Goal: Information Seeking & Learning: Compare options

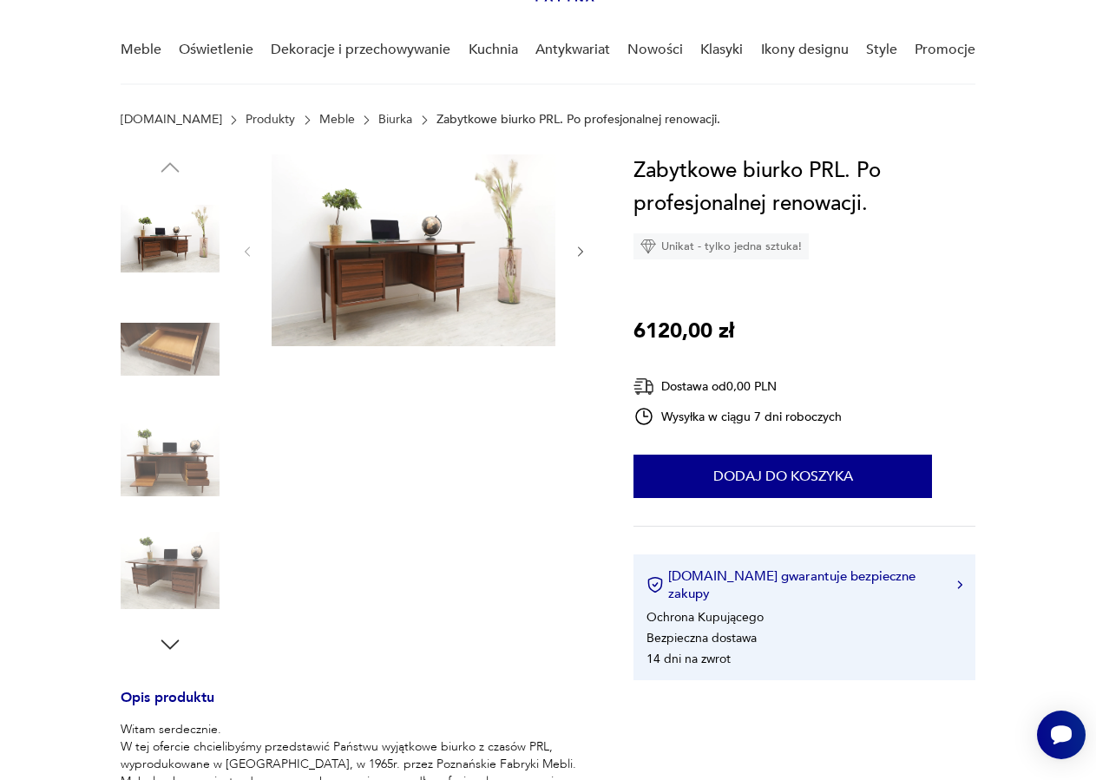
click at [176, 325] on img at bounding box center [170, 349] width 99 height 99
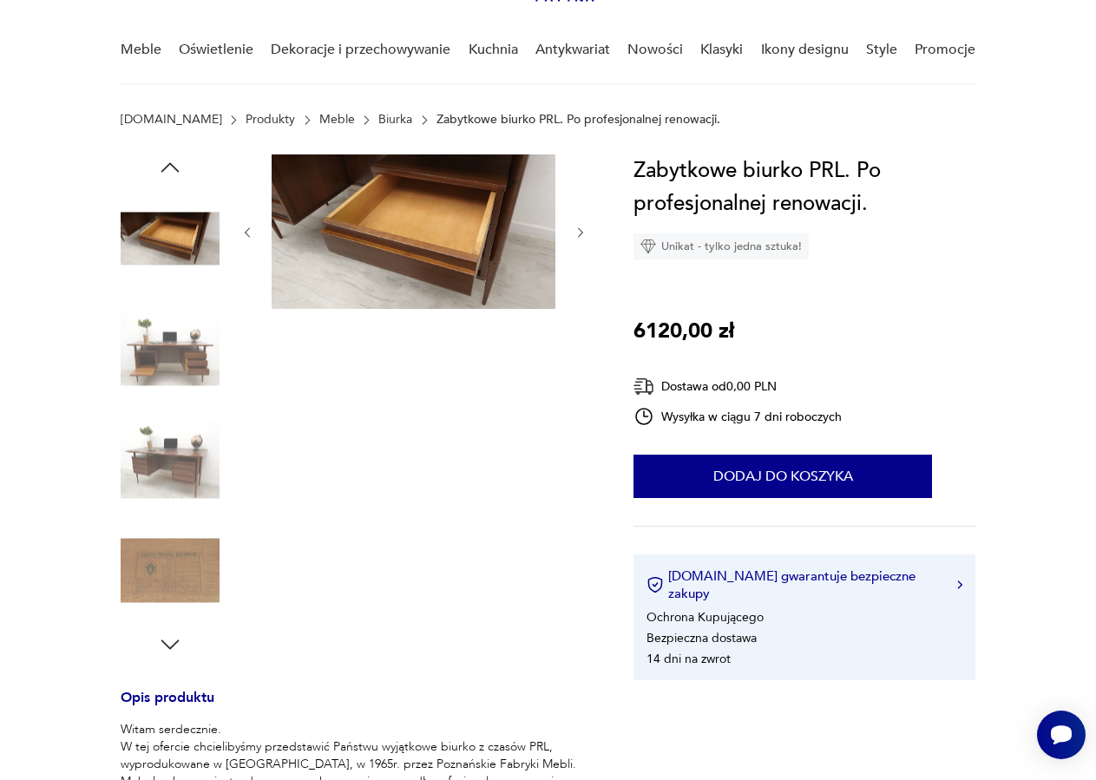
click at [174, 350] on img at bounding box center [170, 349] width 99 height 99
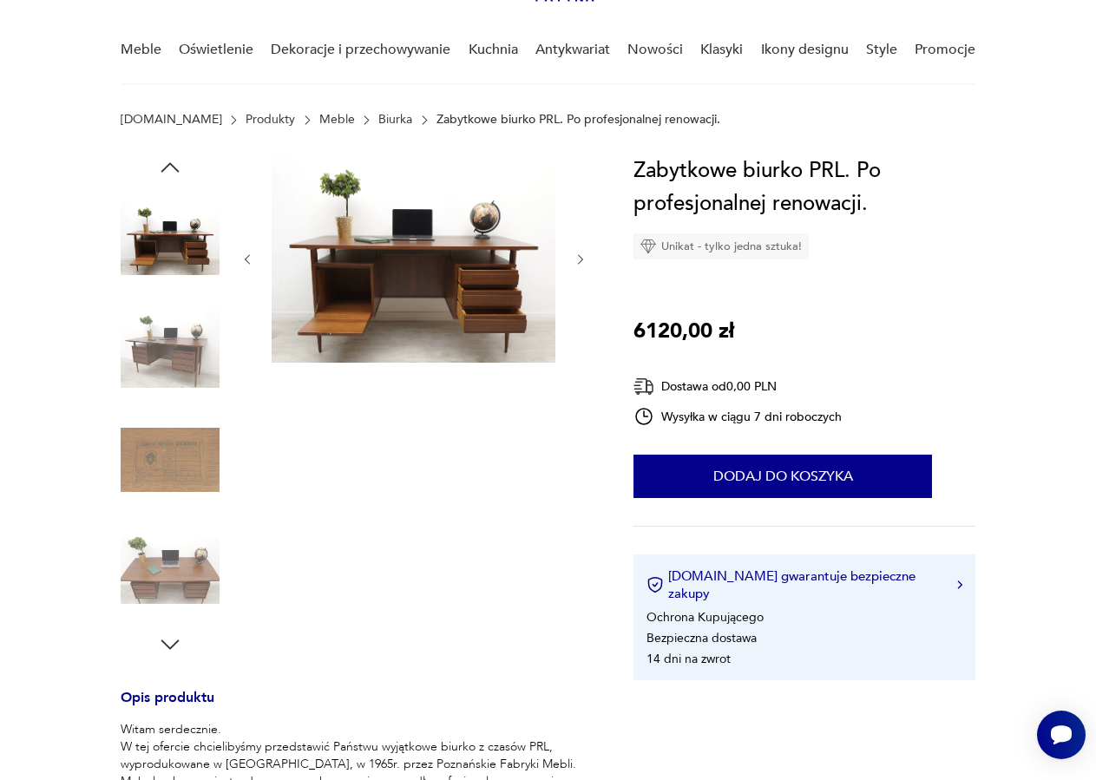
click at [182, 563] on img at bounding box center [170, 570] width 99 height 99
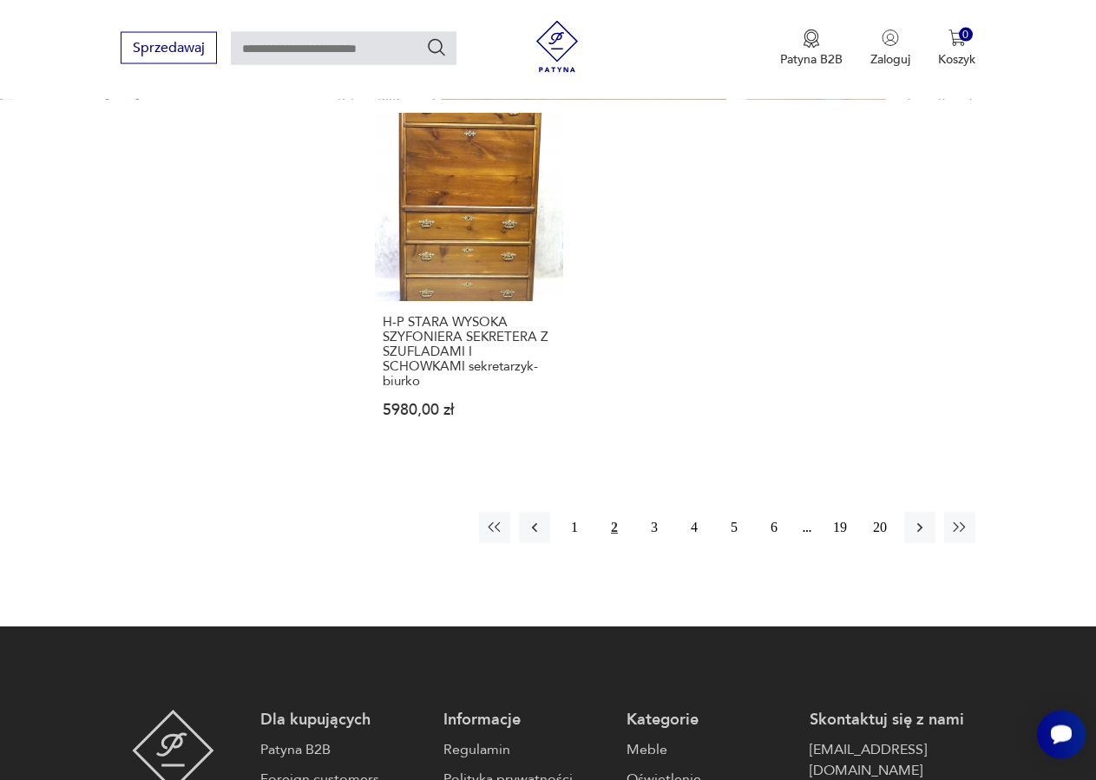
scroll to position [2427, 0]
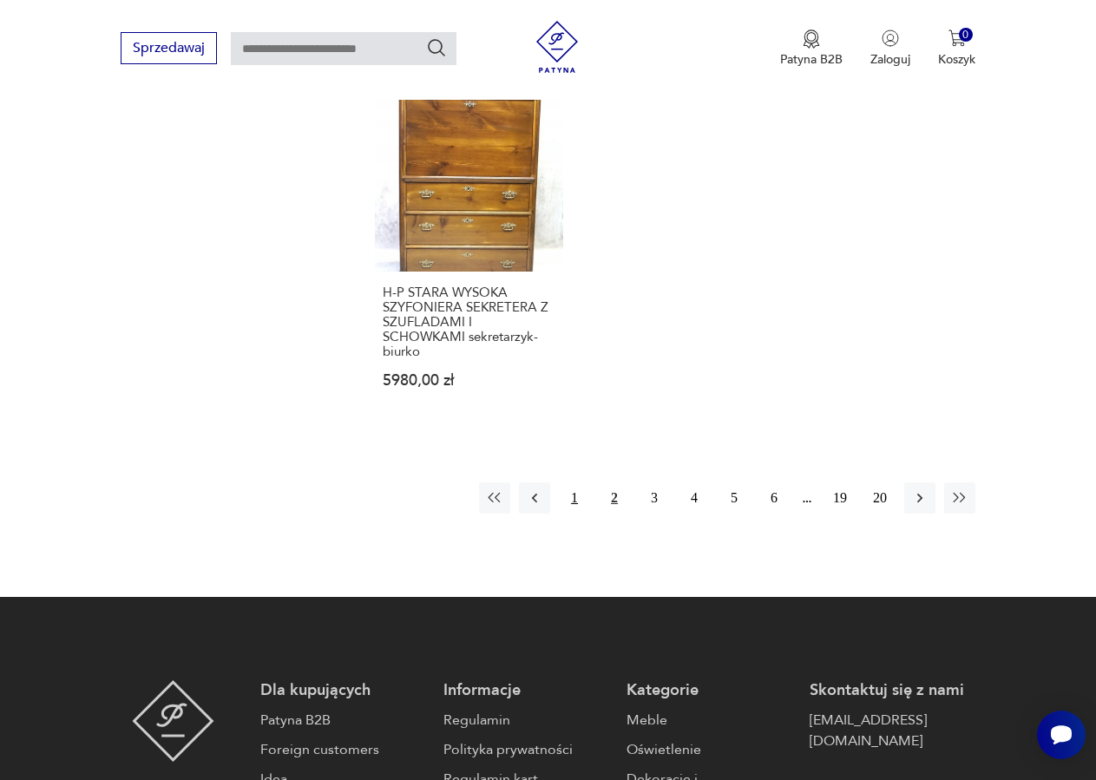
click at [570, 482] on button "1" at bounding box center [574, 497] width 31 height 31
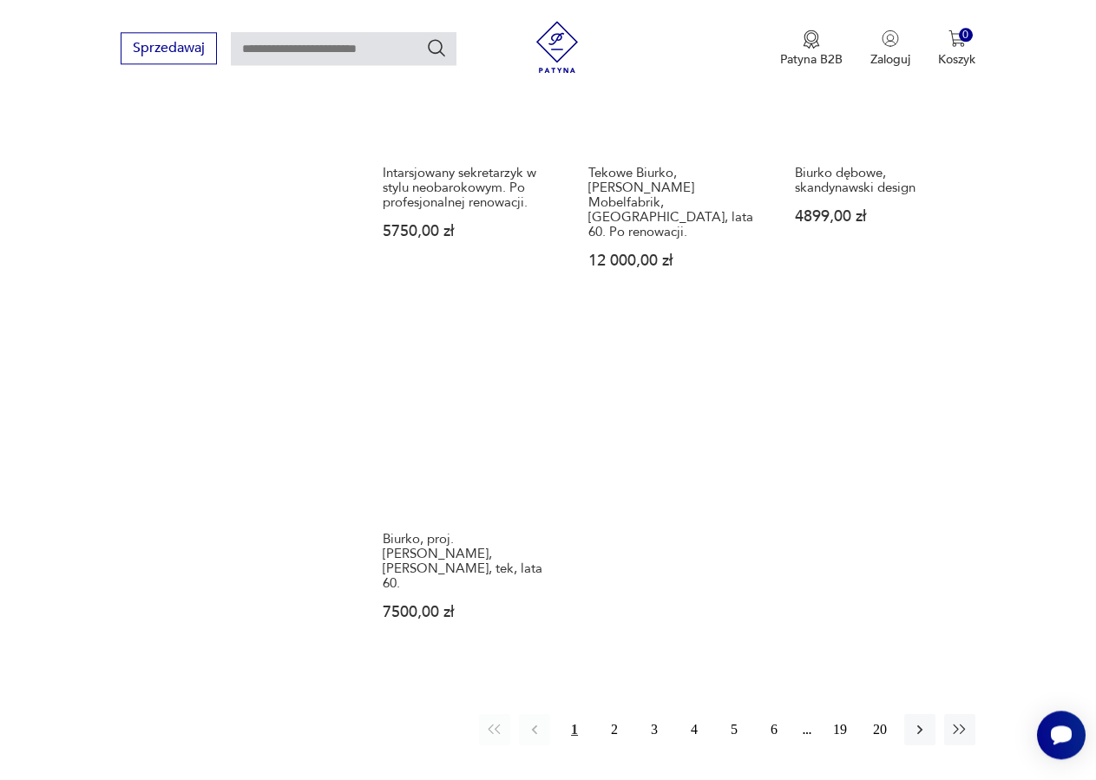
scroll to position [2231, 0]
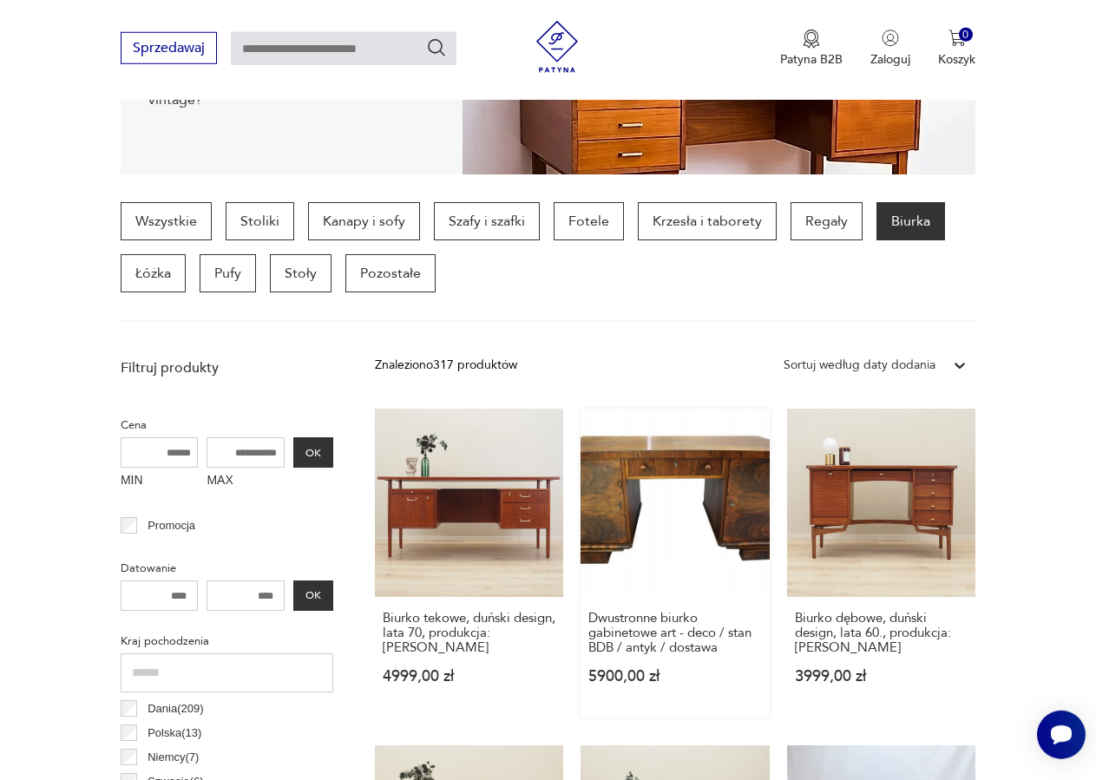
click at [642, 457] on link "Dwustronne biurko gabinetowe art - deco / stan BDB / antyk / dostawa 5900,00 zł" at bounding box center [674, 563] width 188 height 309
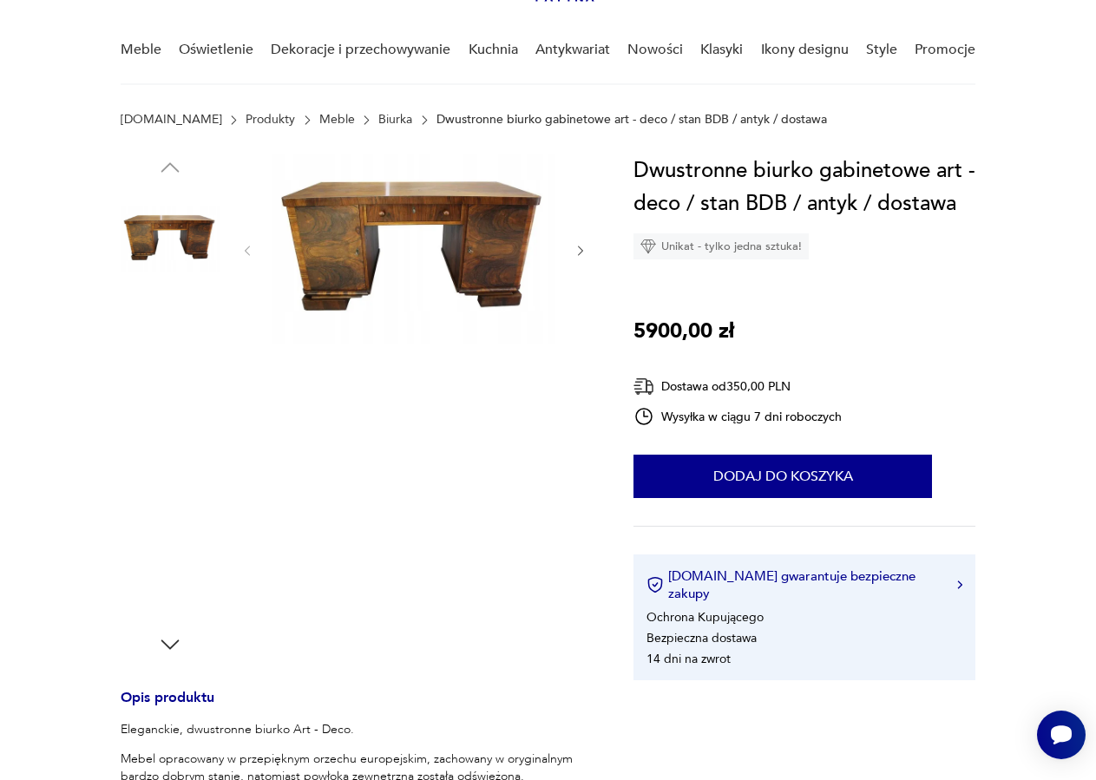
click at [213, 344] on img at bounding box center [170, 349] width 99 height 99
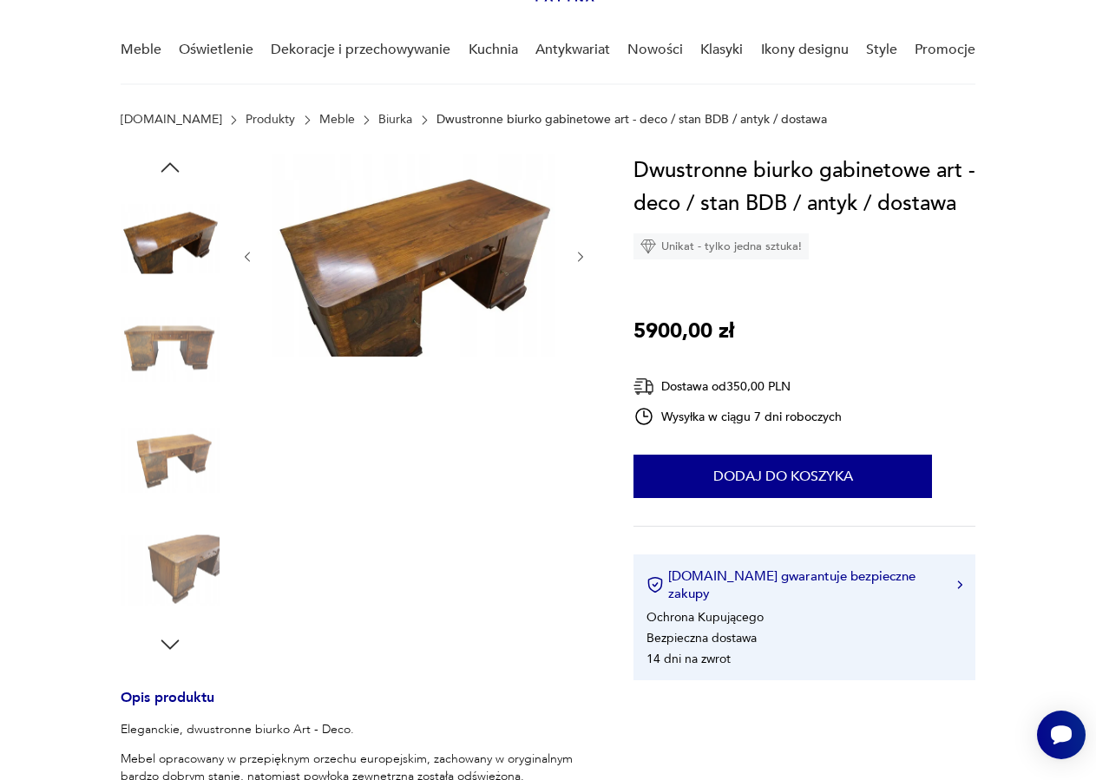
click at [167, 357] on img at bounding box center [170, 349] width 99 height 99
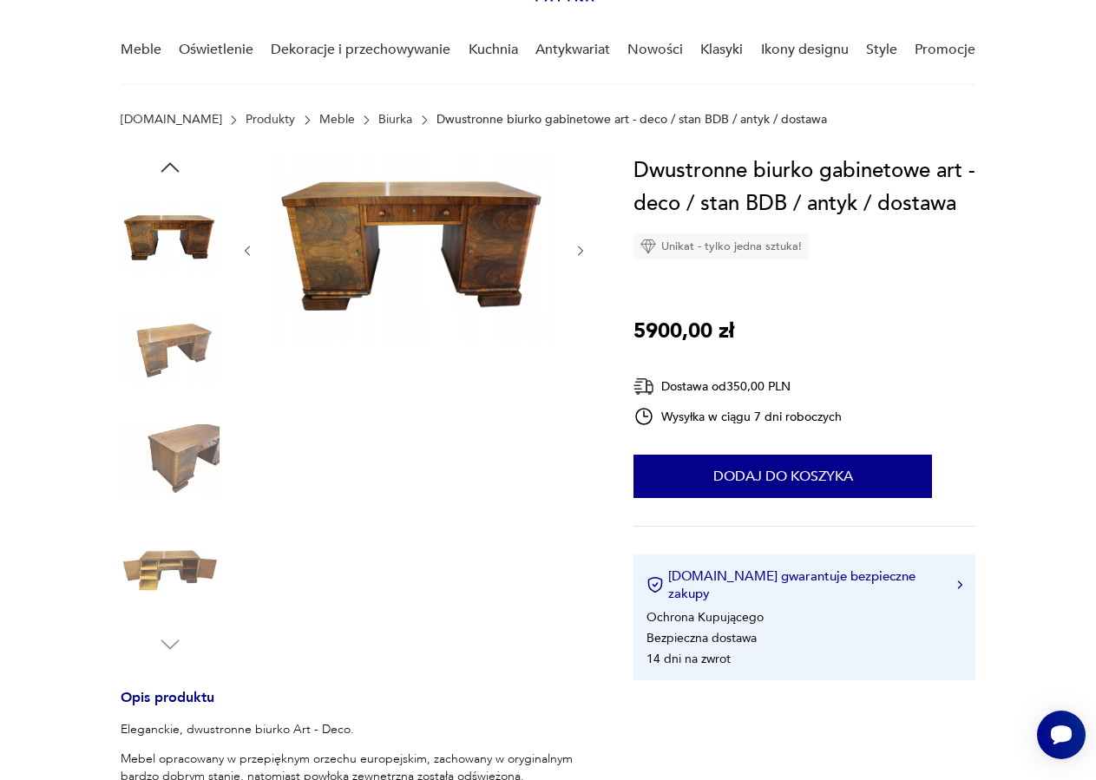
click at [174, 370] on img at bounding box center [170, 349] width 99 height 99
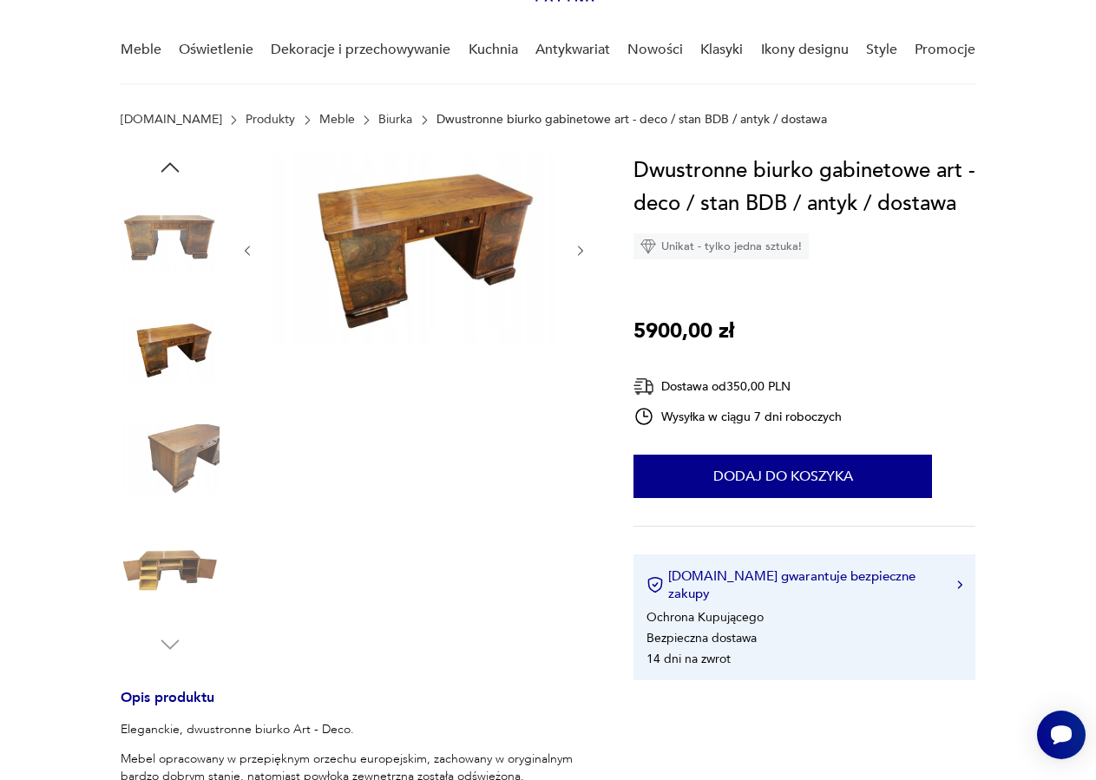
click at [184, 432] on img at bounding box center [170, 459] width 99 height 99
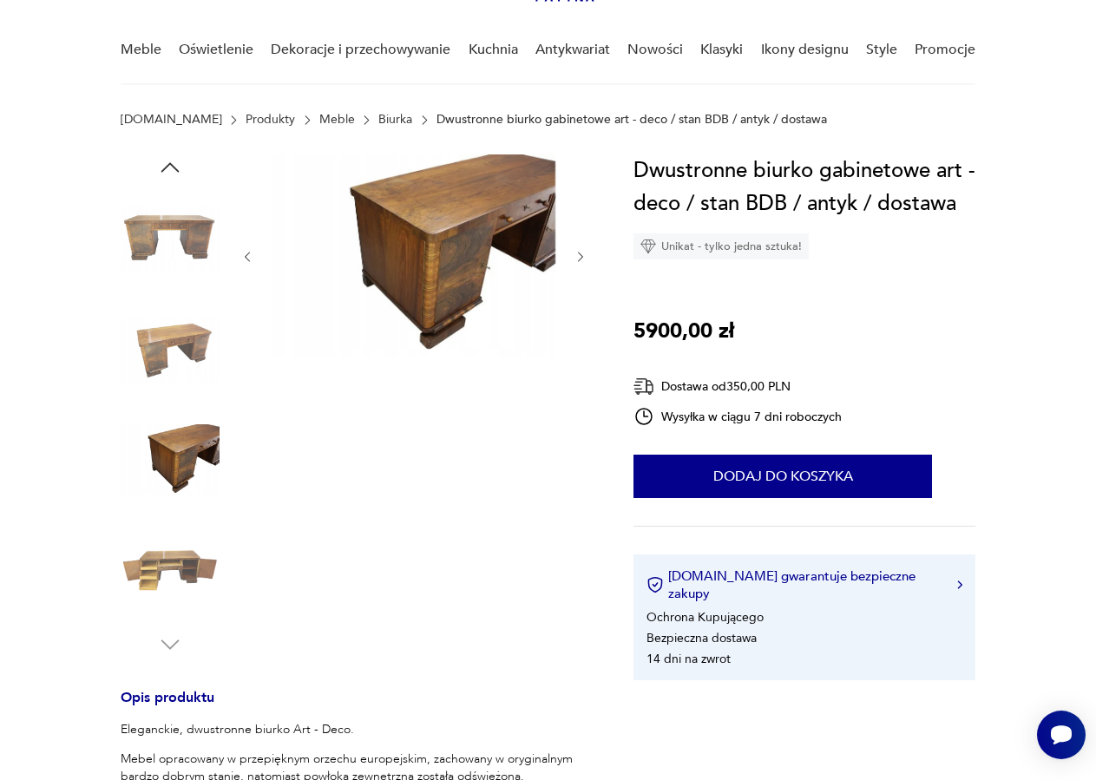
click at [189, 543] on img at bounding box center [170, 570] width 99 height 99
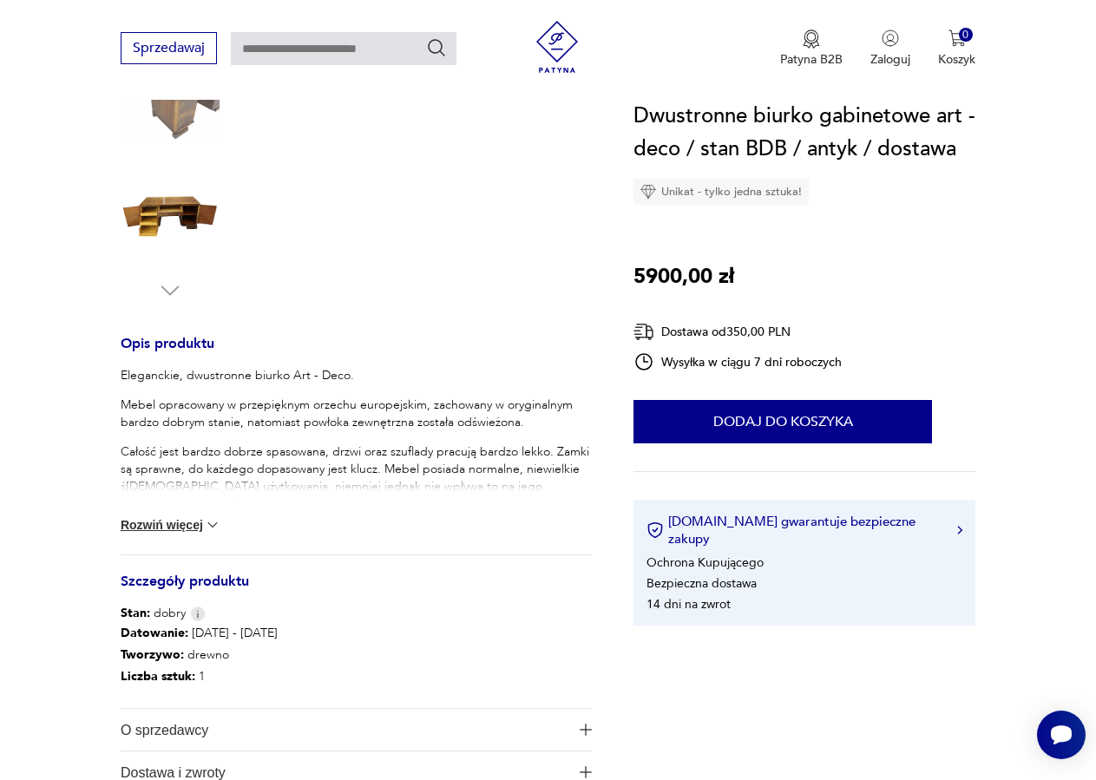
scroll to position [574, 0]
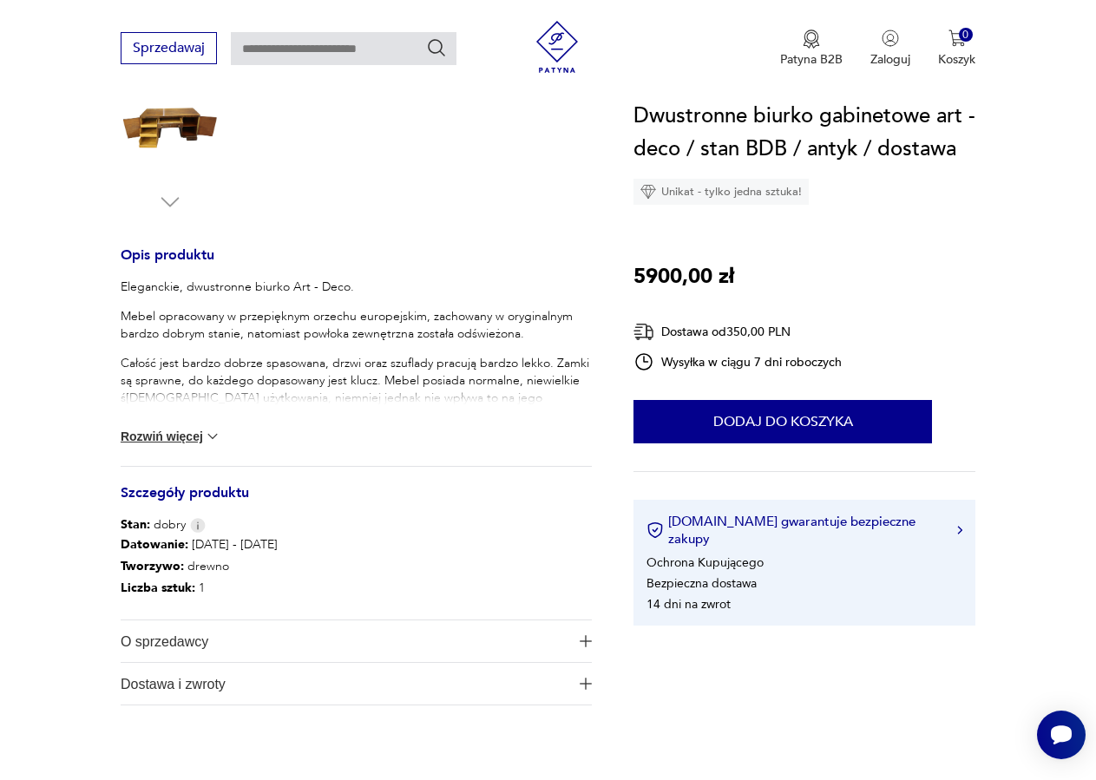
click at [161, 435] on button "Rozwiń więcej" at bounding box center [171, 436] width 101 height 17
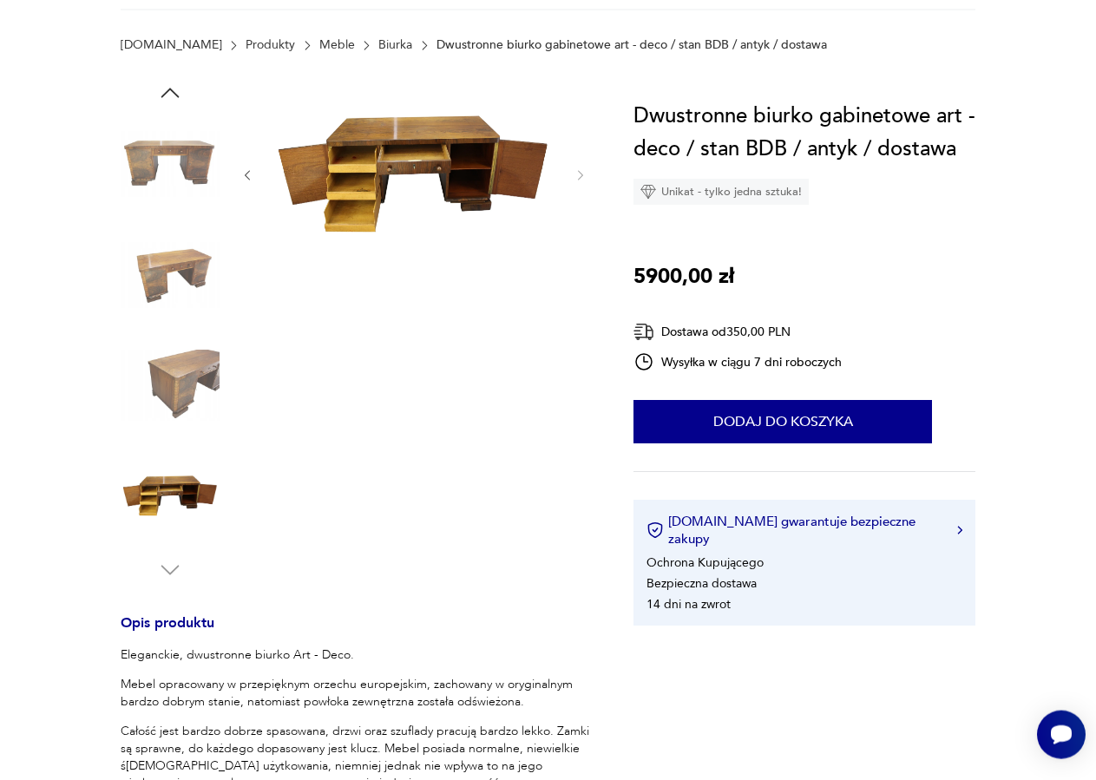
scroll to position [43, 0]
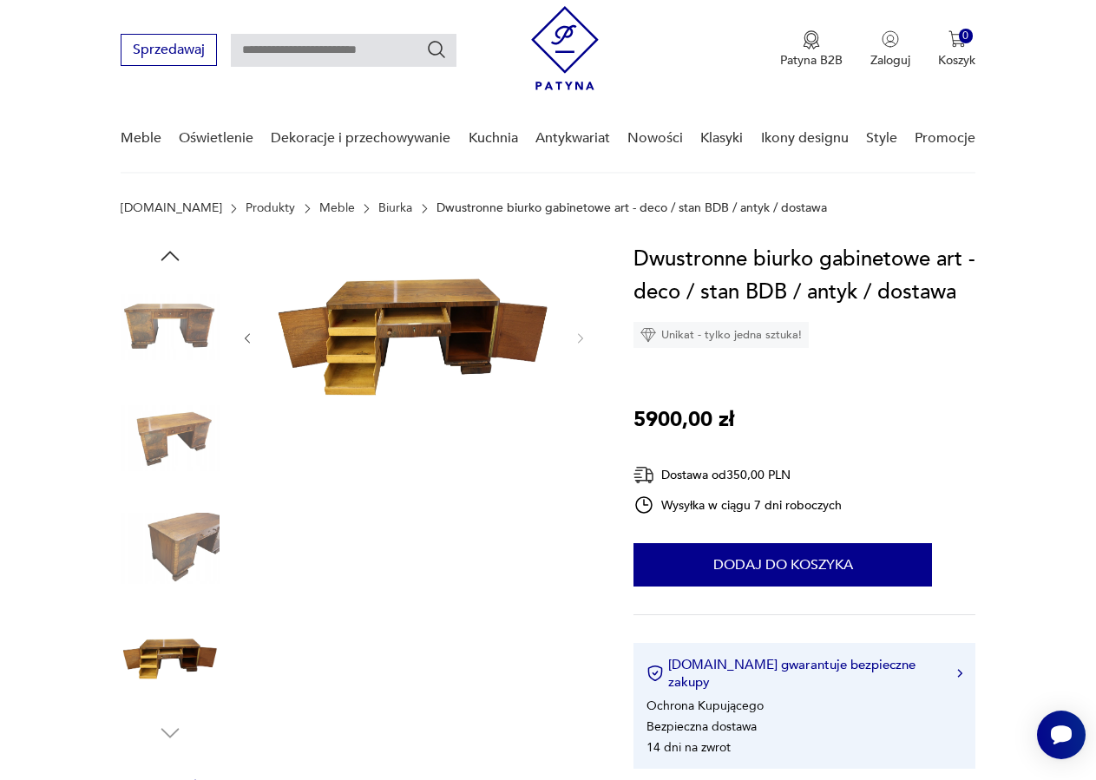
click at [177, 425] on img at bounding box center [170, 438] width 99 height 99
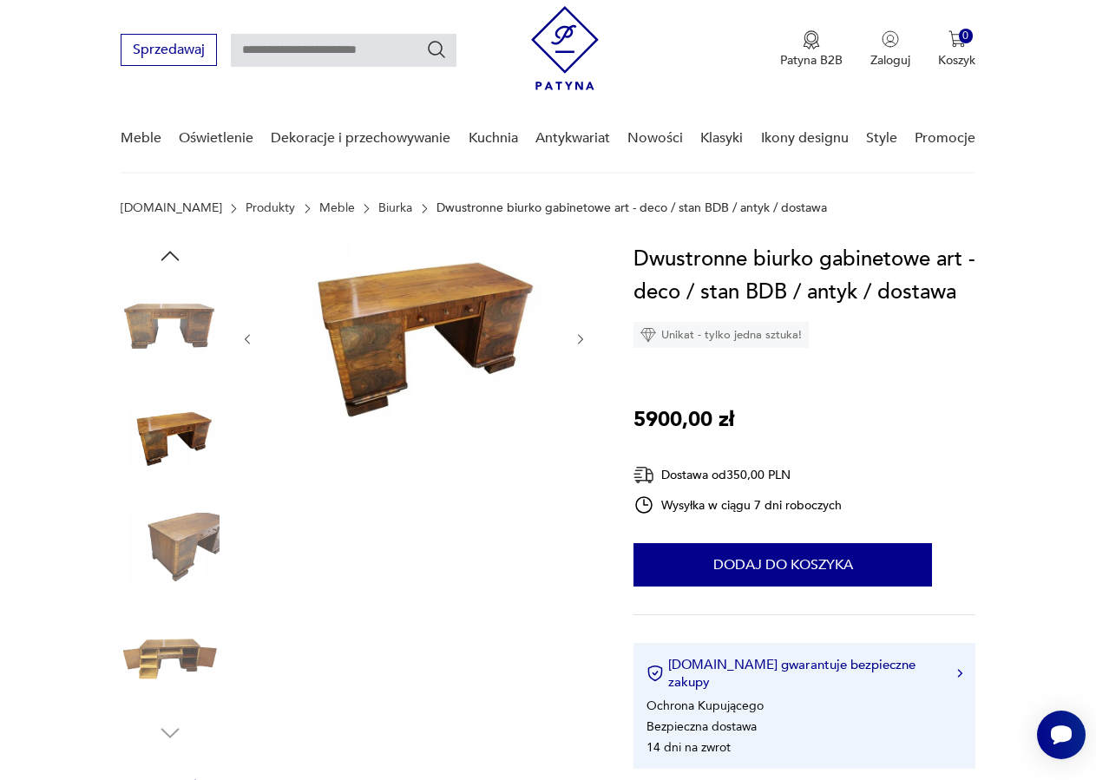
click at [177, 323] on img at bounding box center [170, 327] width 99 height 99
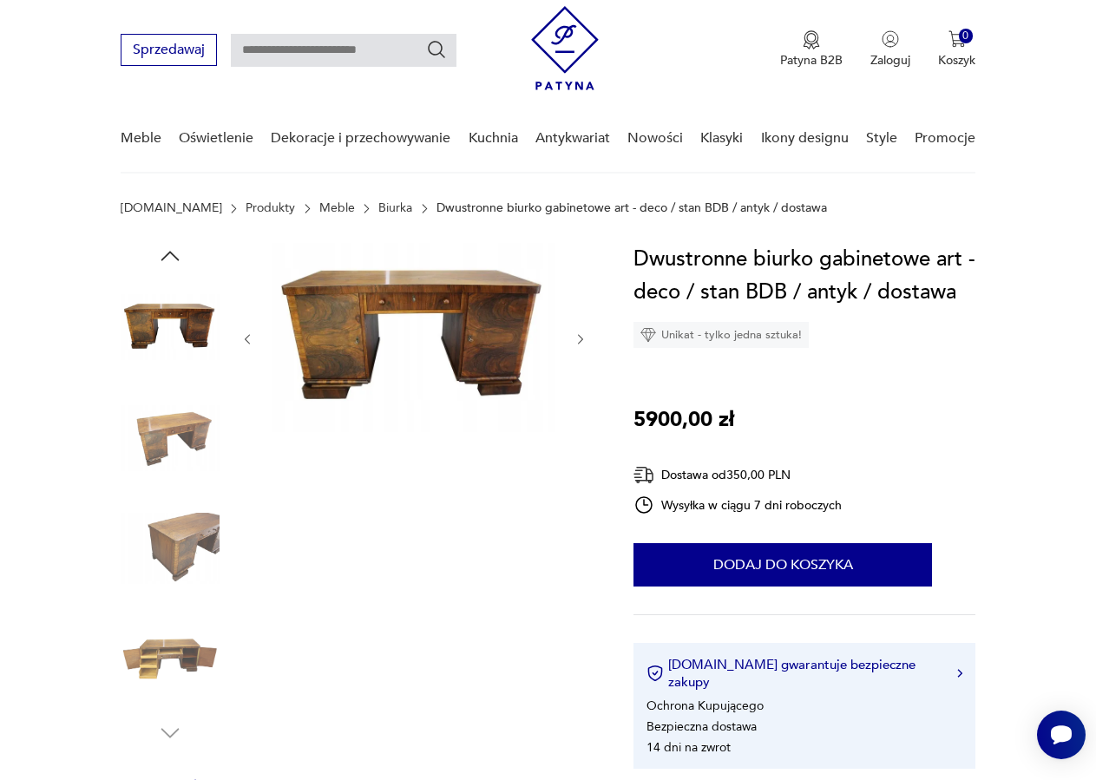
click at [193, 522] on img at bounding box center [170, 548] width 99 height 99
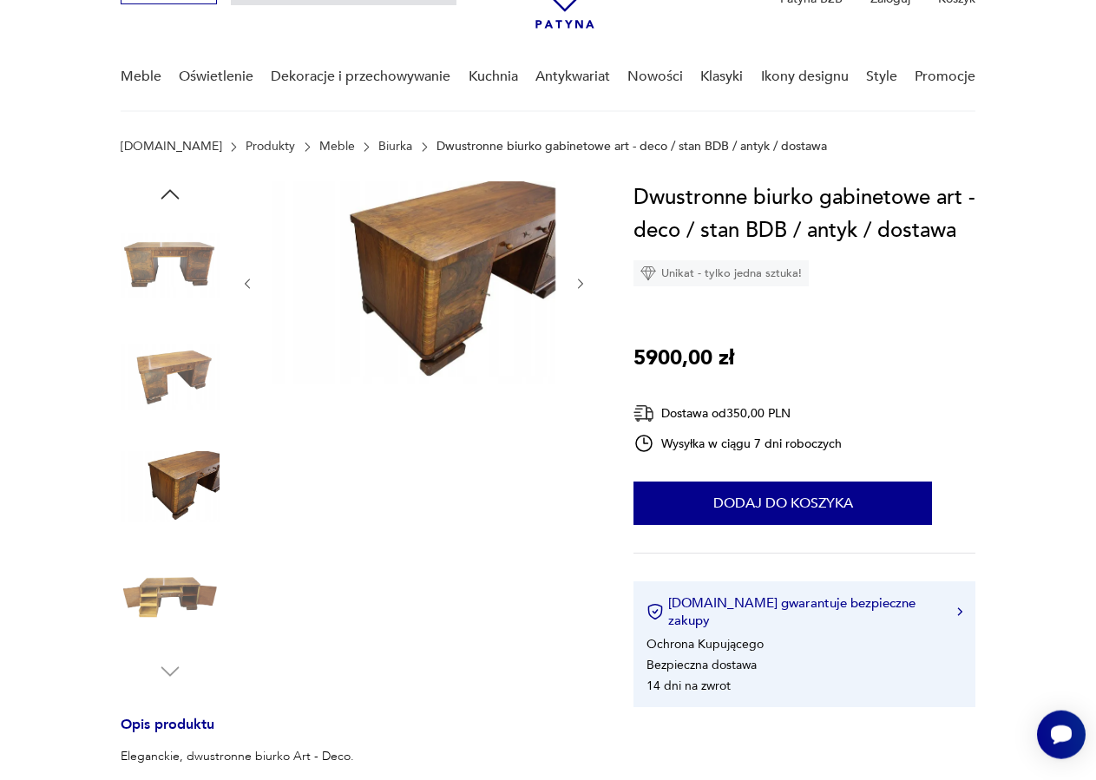
scroll to position [132, 0]
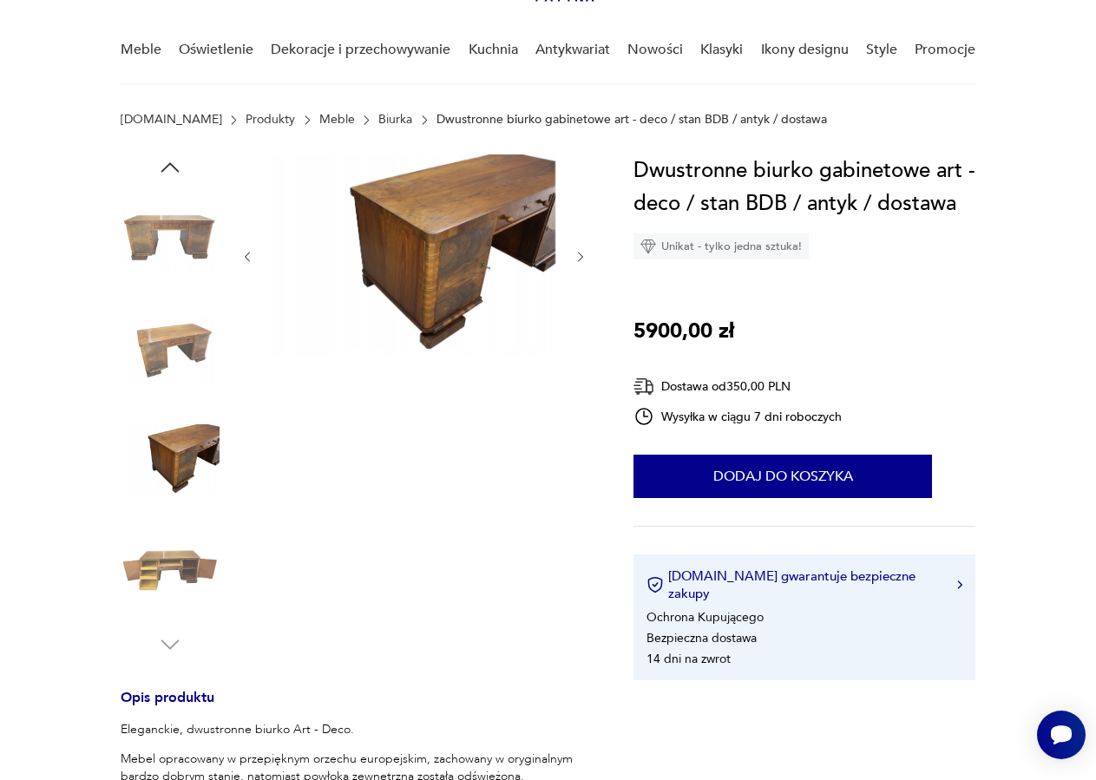
click at [178, 167] on icon "button" at bounding box center [170, 167] width 26 height 26
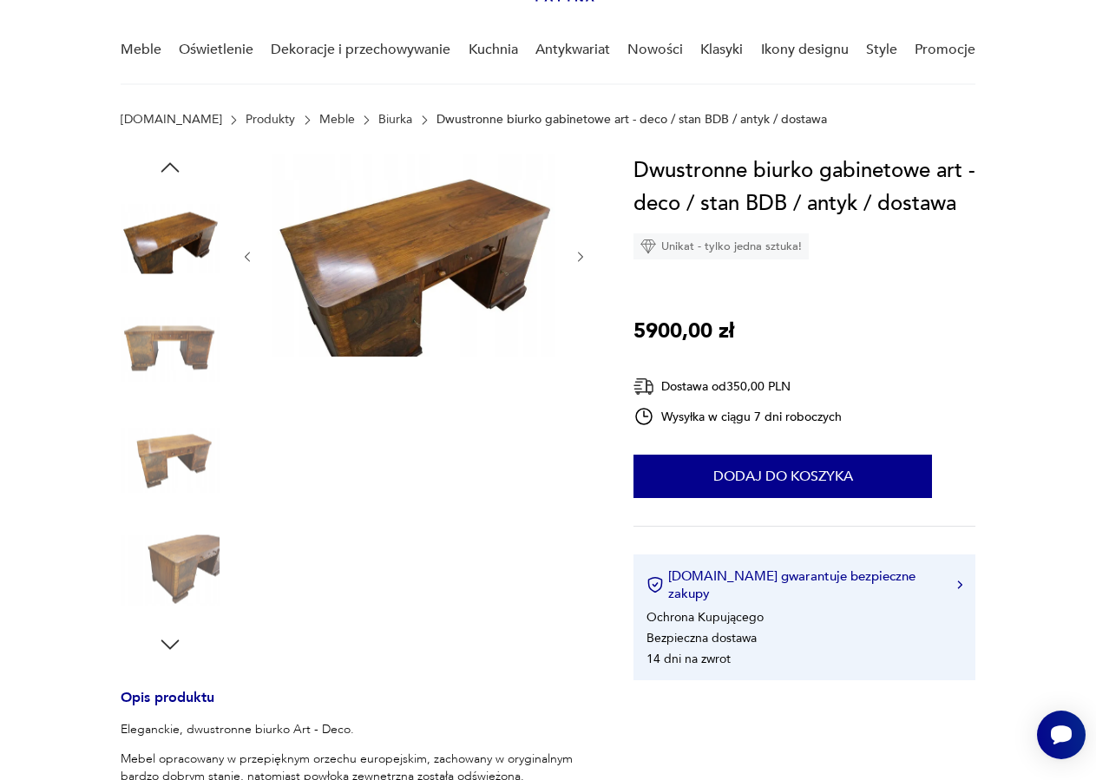
click at [178, 167] on icon "button" at bounding box center [170, 167] width 26 height 26
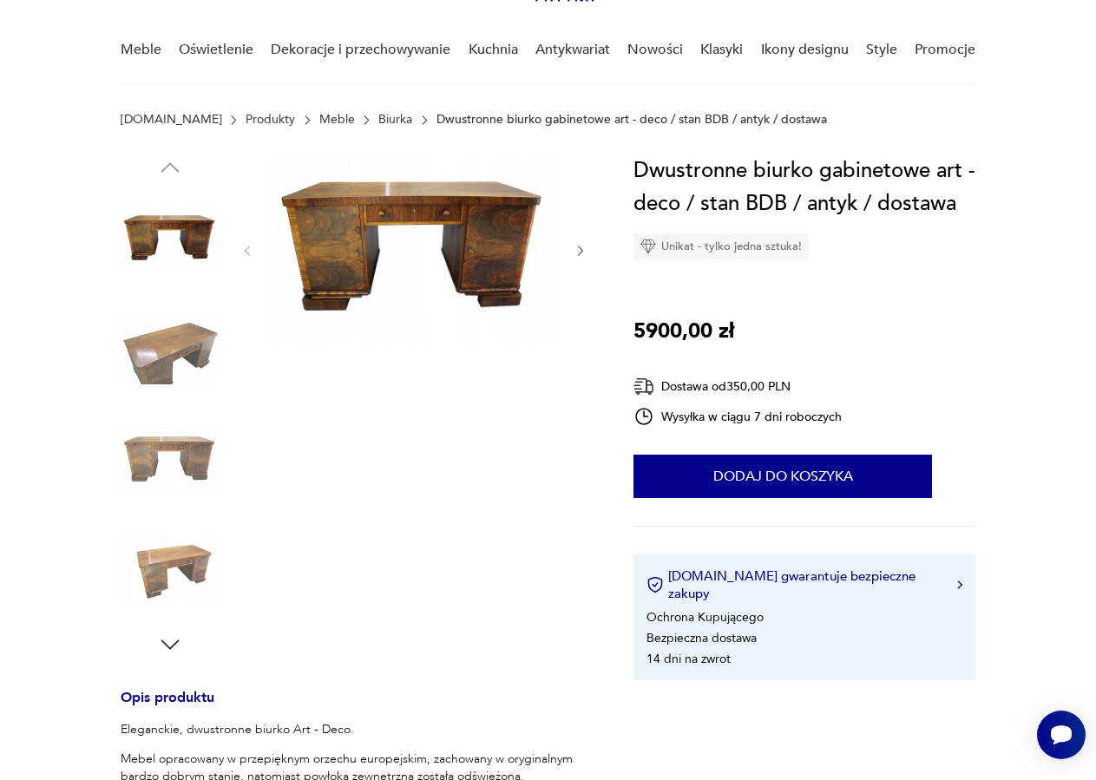
click at [178, 379] on img at bounding box center [170, 349] width 99 height 99
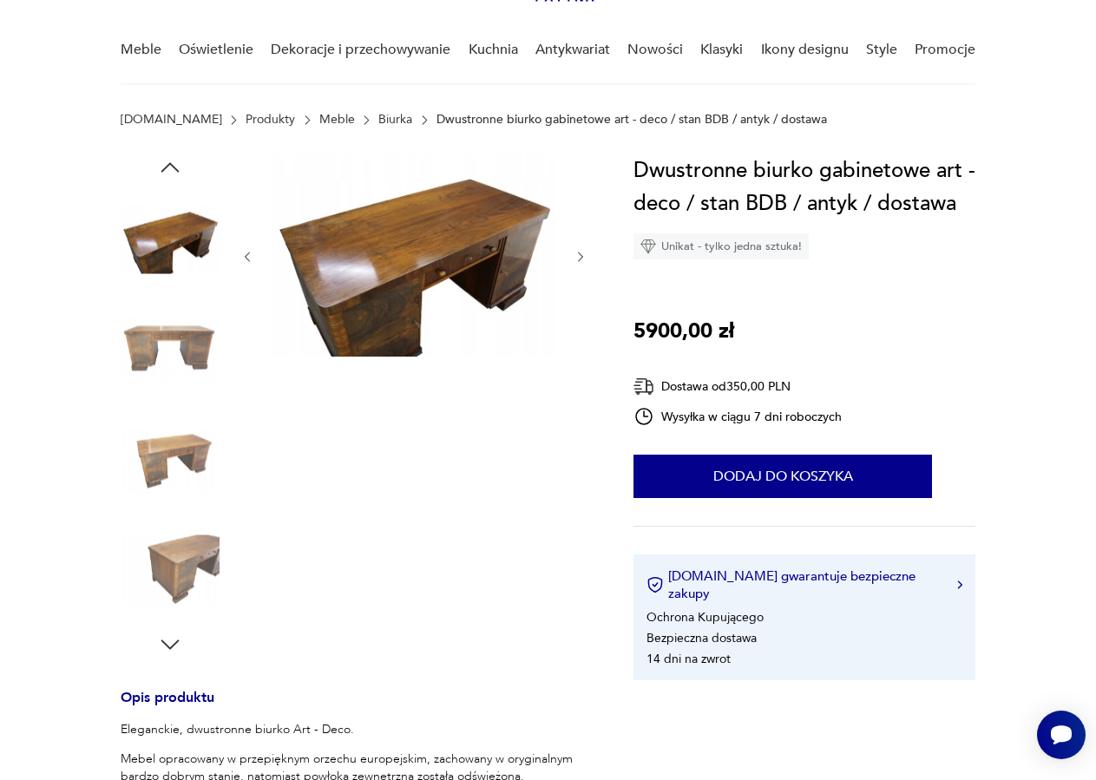
click at [178, 391] on img at bounding box center [170, 349] width 99 height 99
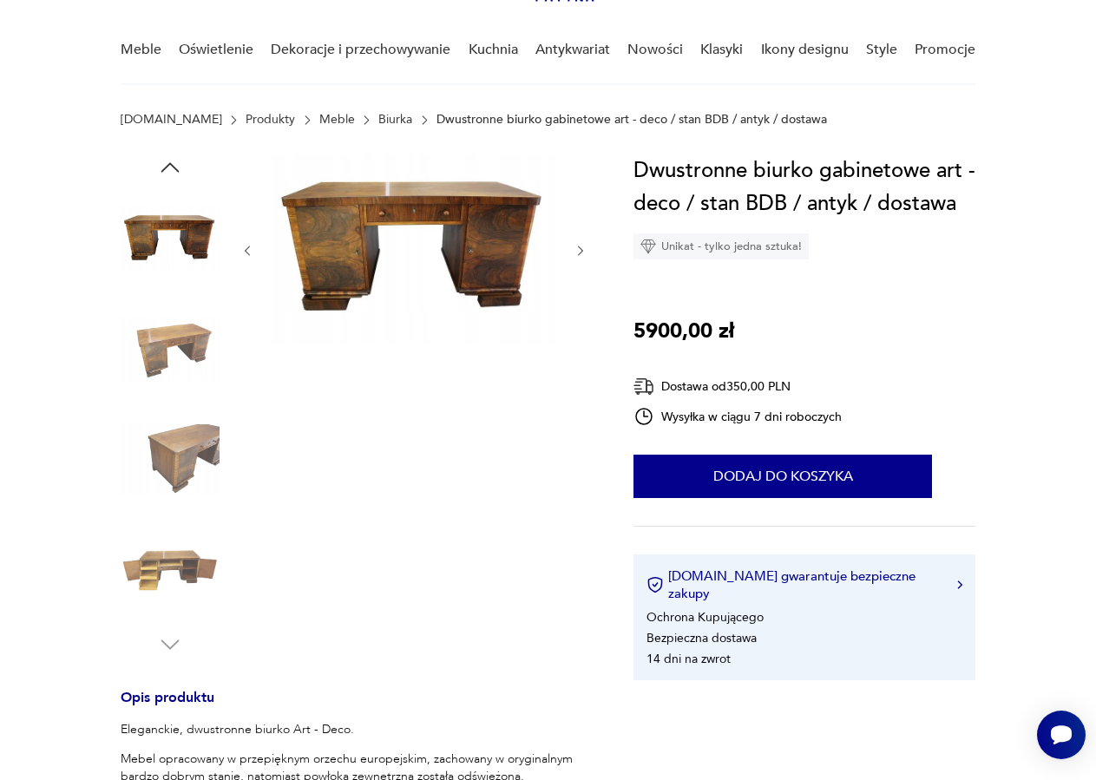
click at [186, 446] on img at bounding box center [170, 459] width 99 height 99
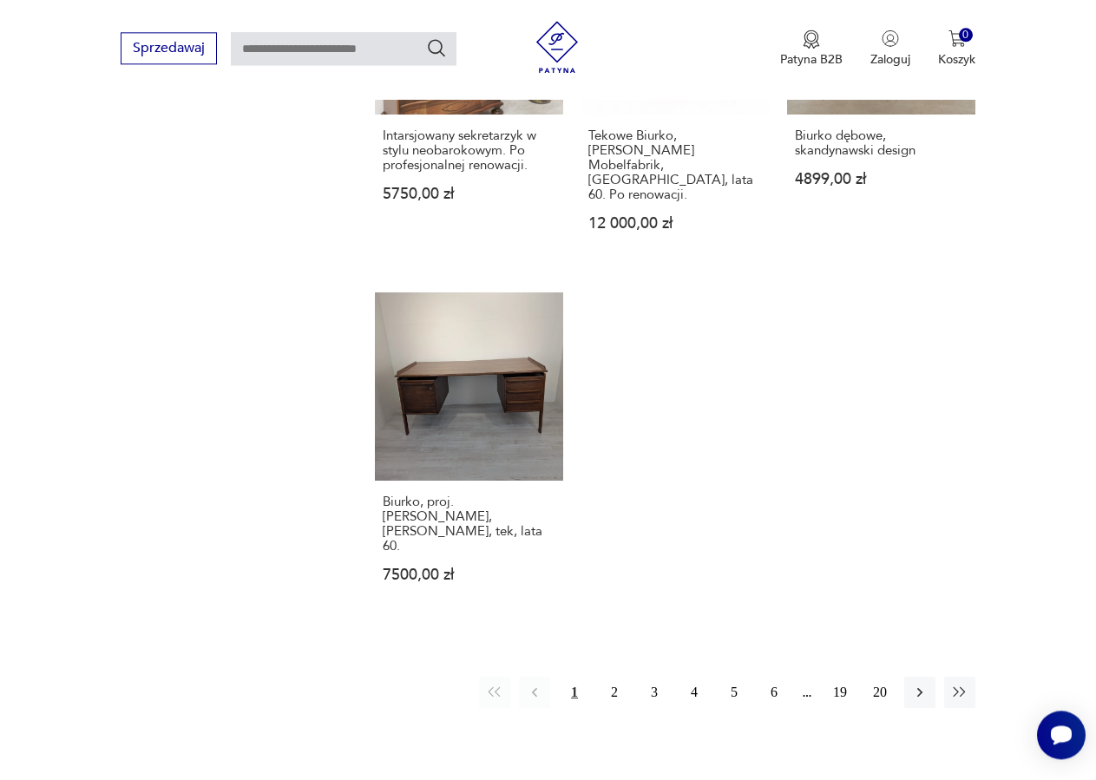
scroll to position [2291, 0]
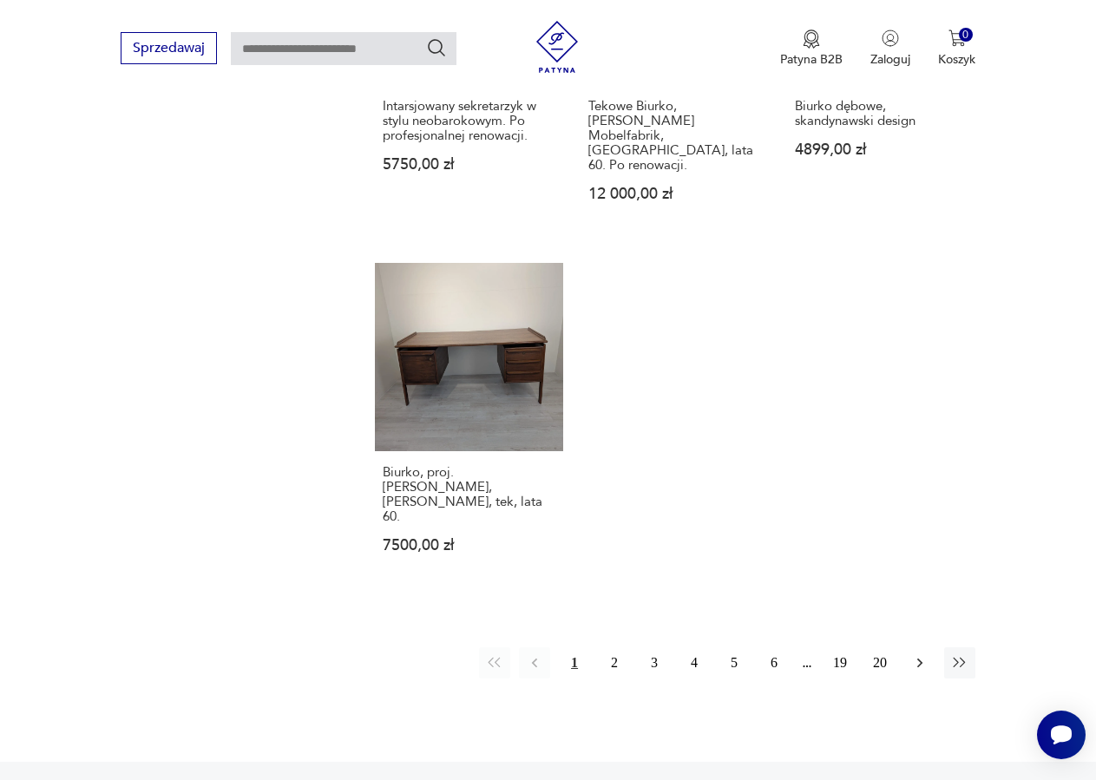
click at [927, 654] on icon "button" at bounding box center [919, 662] width 17 height 17
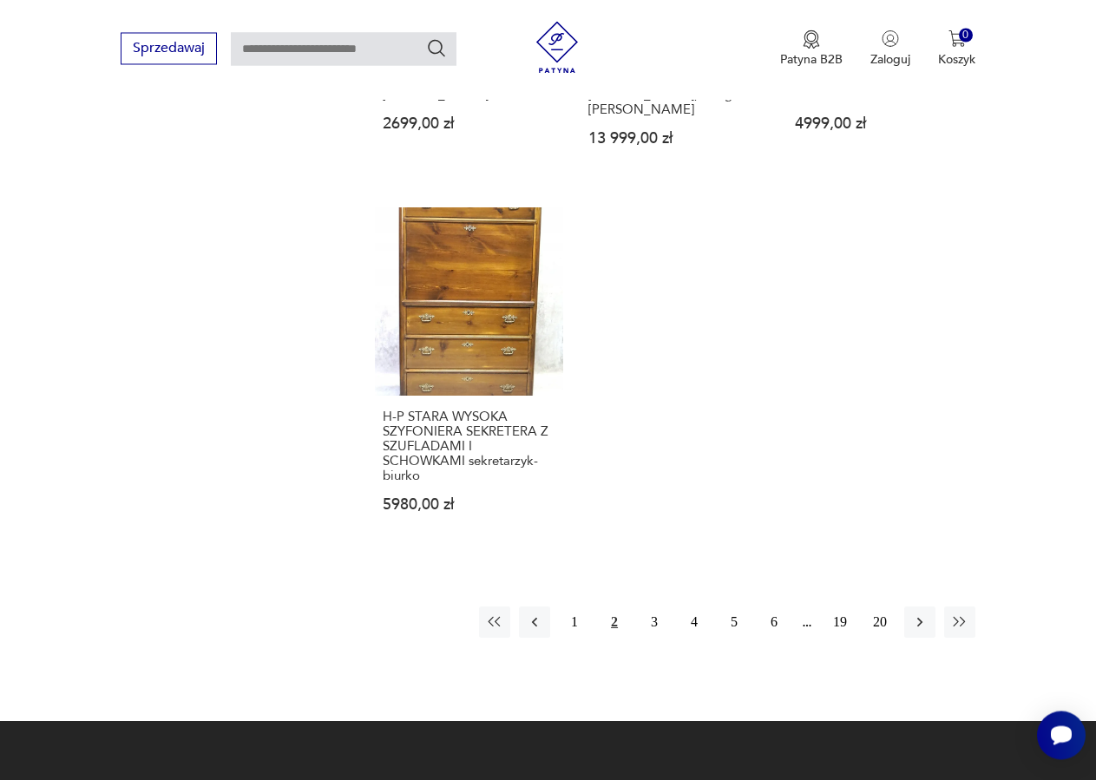
scroll to position [2319, 0]
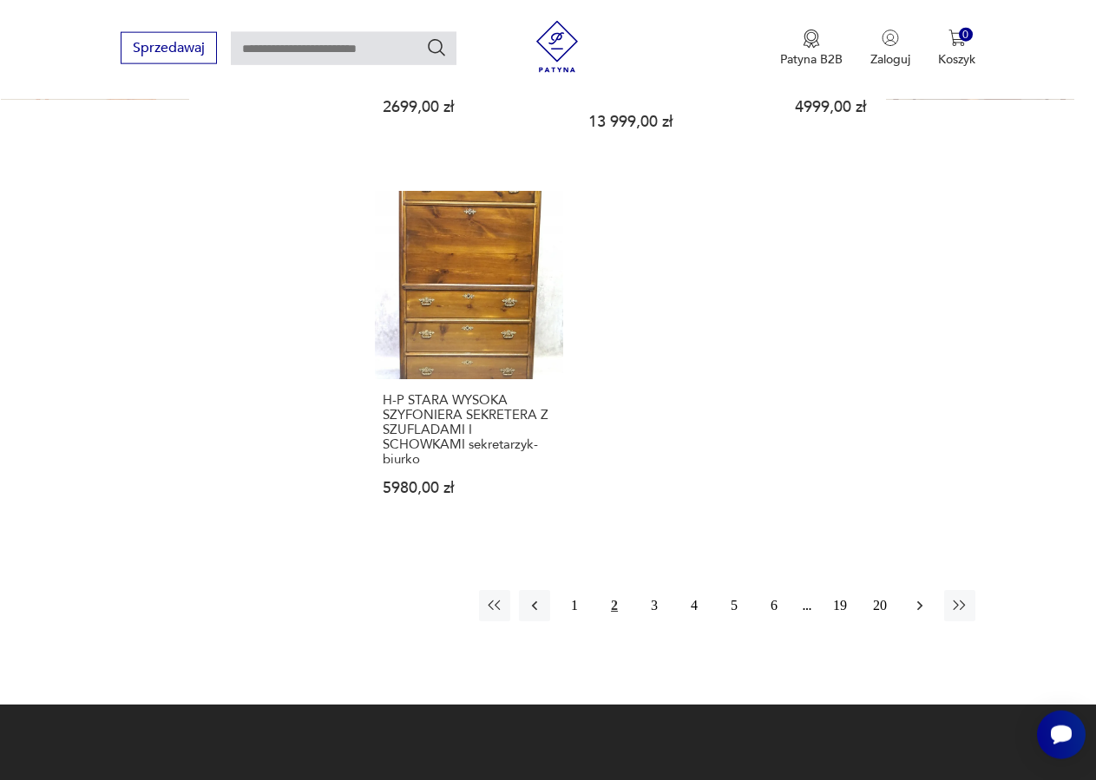
click at [917, 597] on icon "button" at bounding box center [919, 605] width 17 height 17
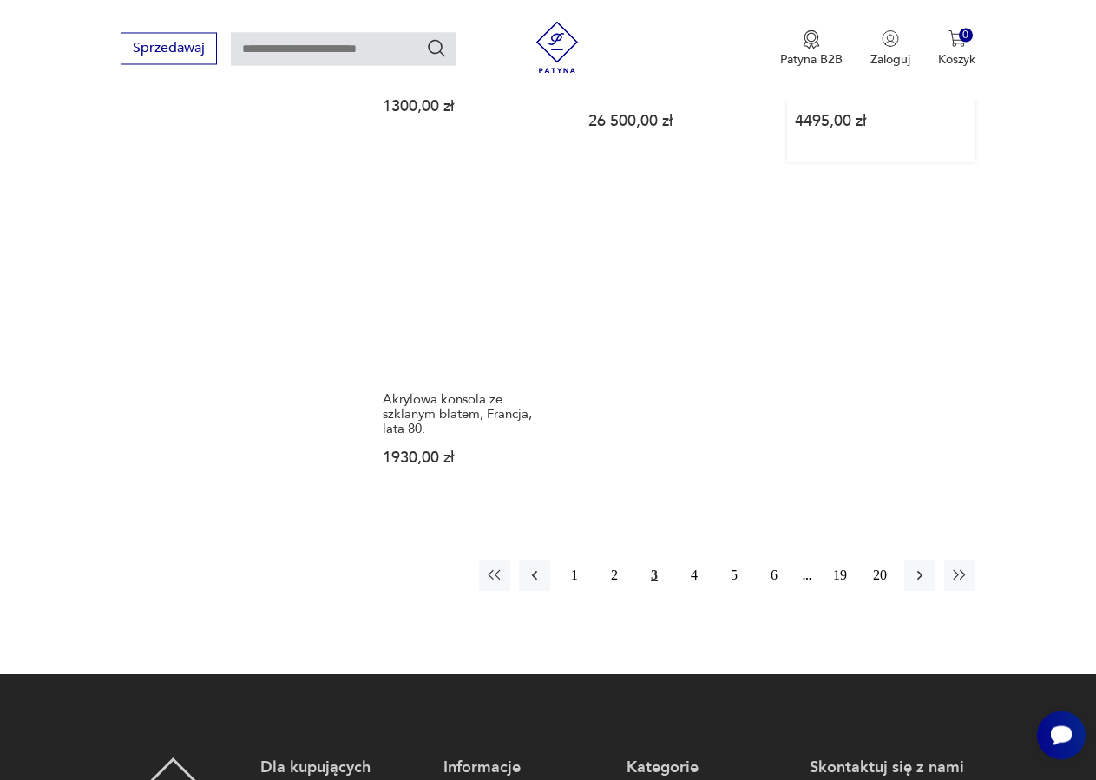
scroll to position [2319, 0]
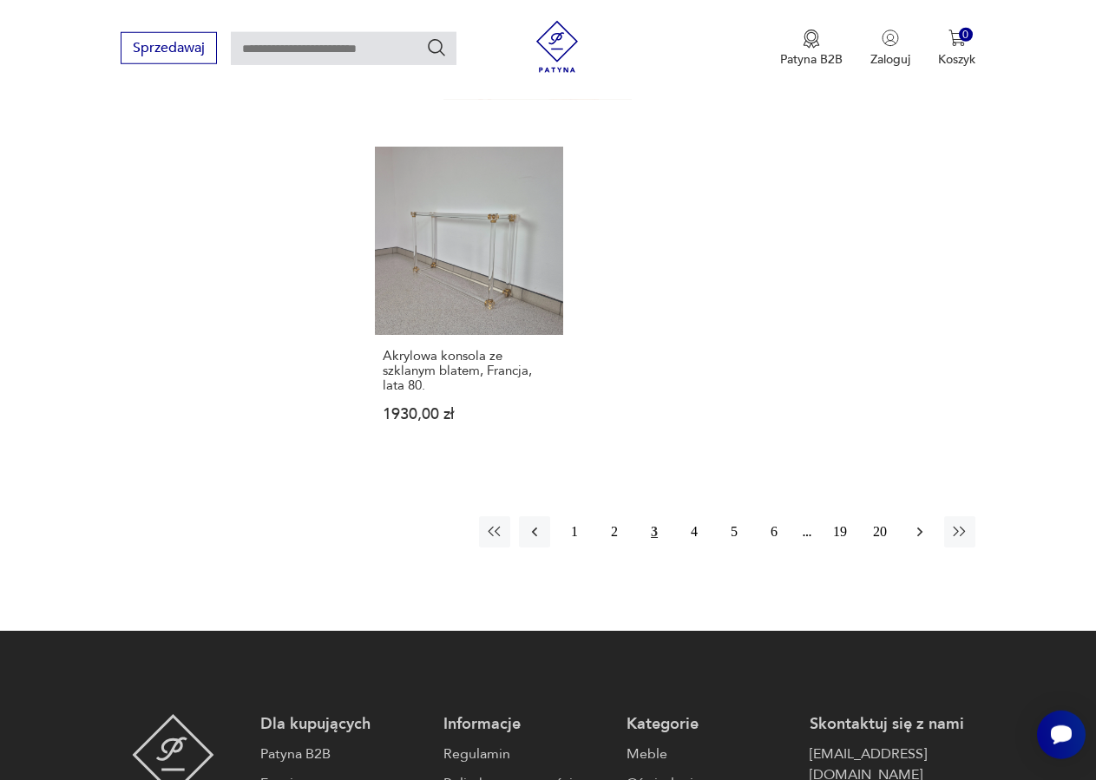
click at [925, 531] on icon "button" at bounding box center [919, 531] width 17 height 17
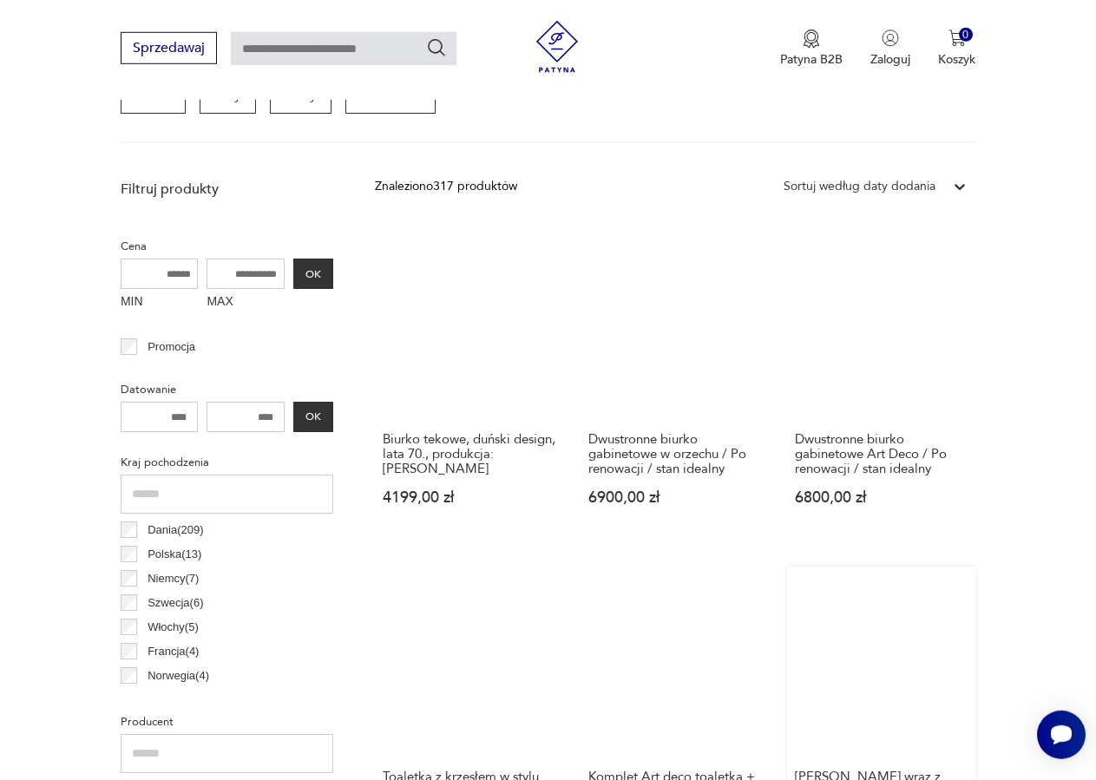
scroll to position [549, 0]
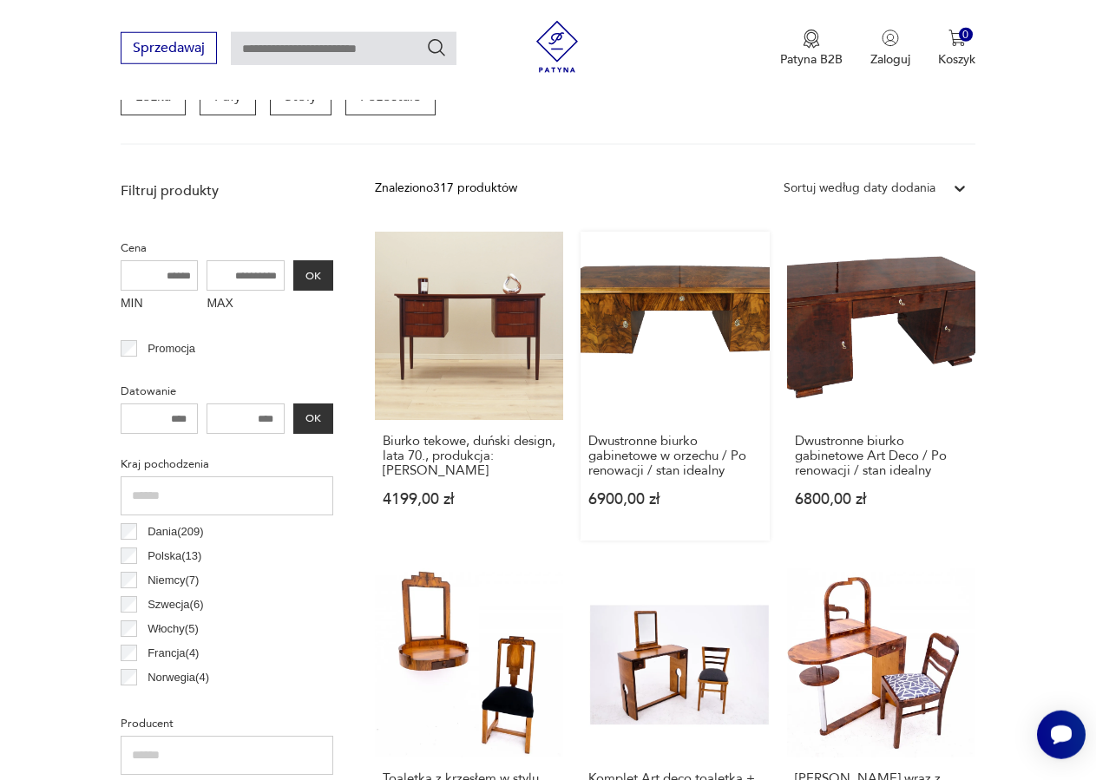
click at [619, 290] on link "Dwustronne biurko gabinetowe w orzechu / Po renowacji / stan idealny 6900,00 zł" at bounding box center [674, 386] width 188 height 309
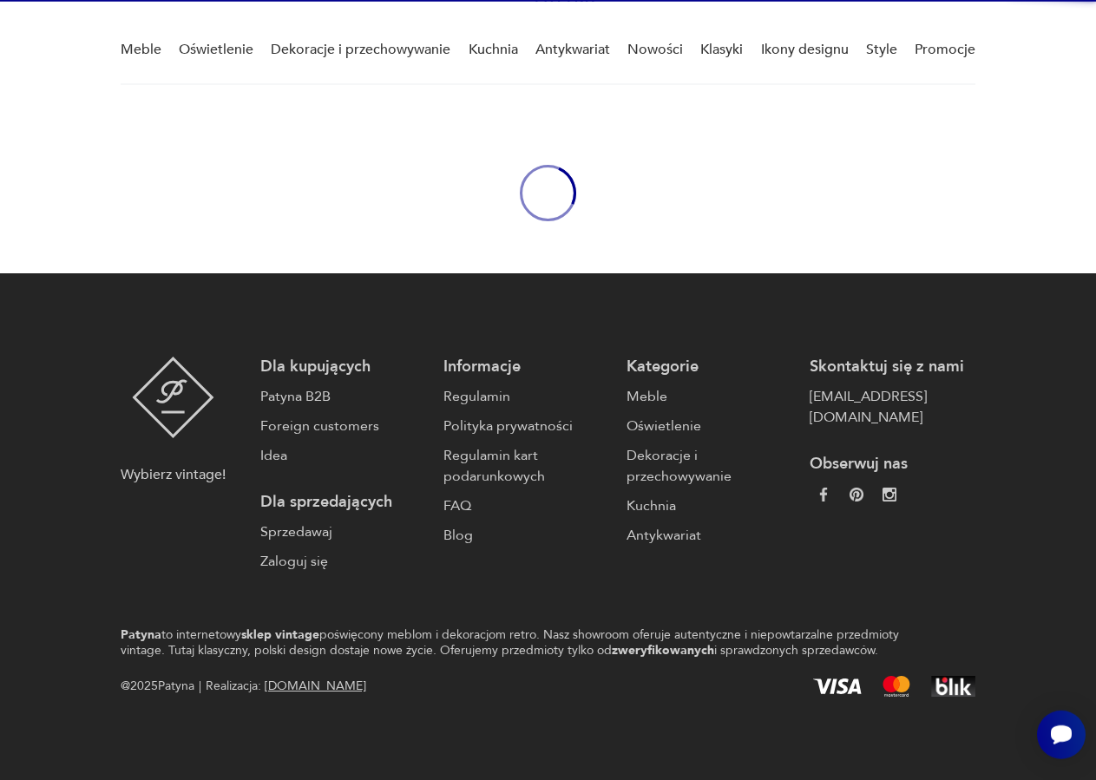
scroll to position [132, 0]
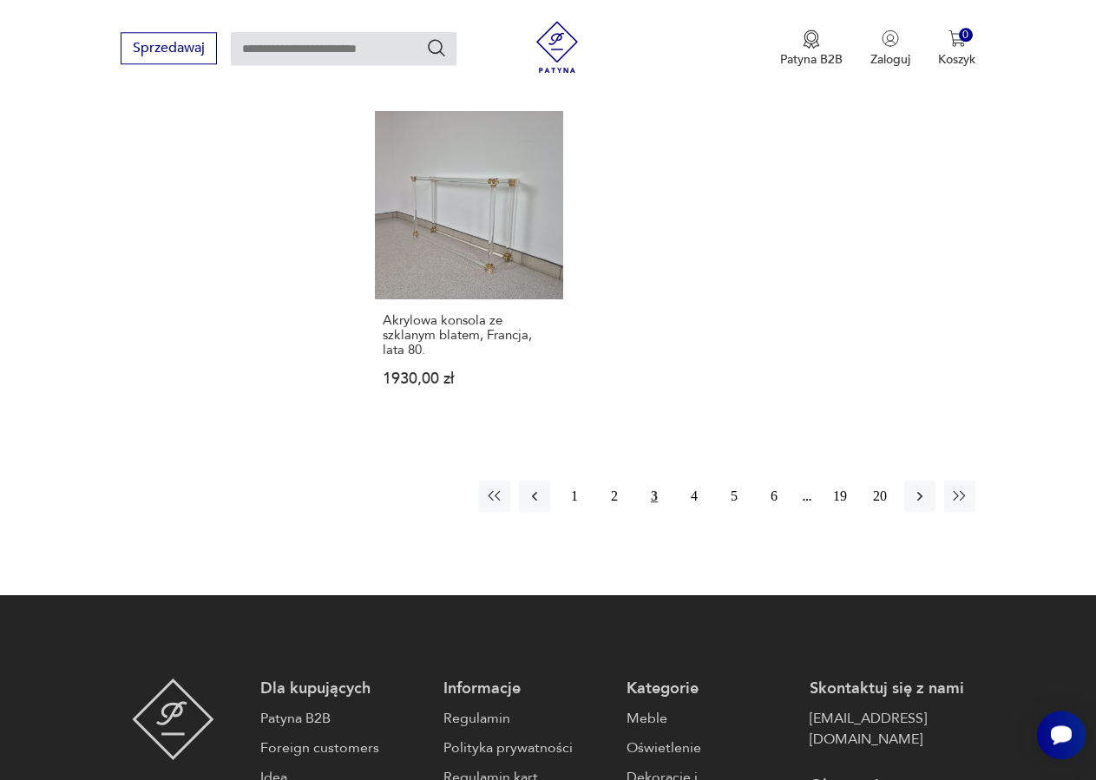
scroll to position [2356, 0]
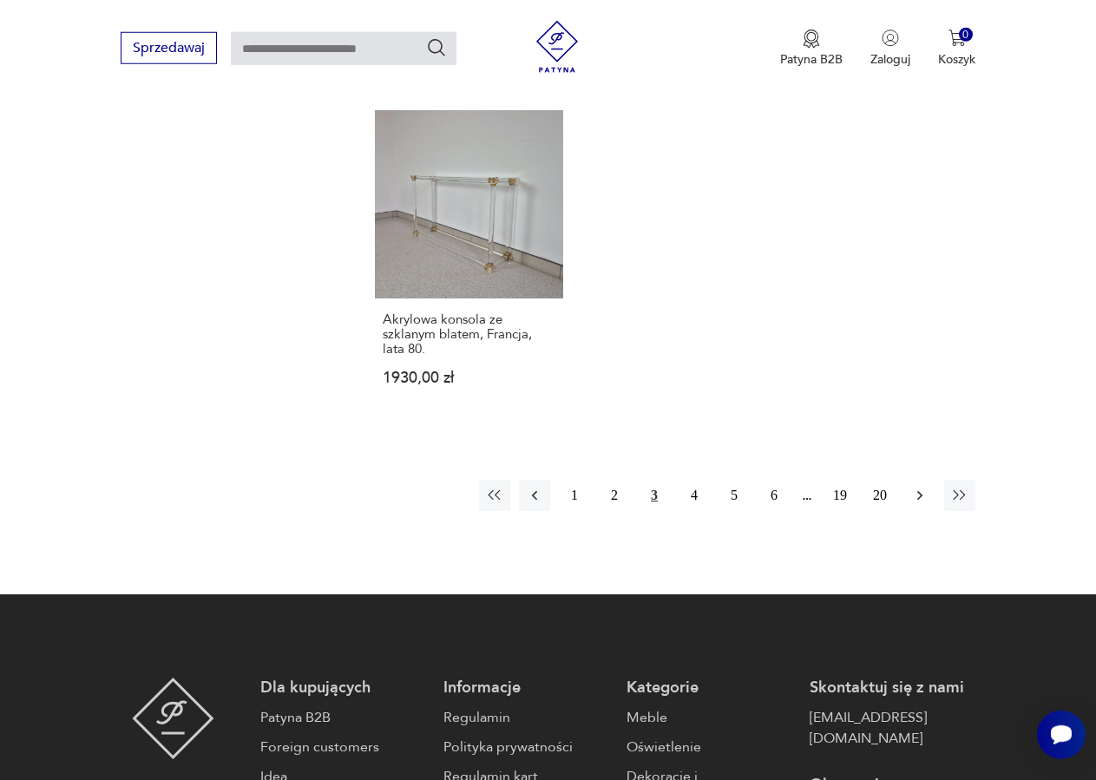
click at [924, 493] on icon "button" at bounding box center [919, 495] width 17 height 17
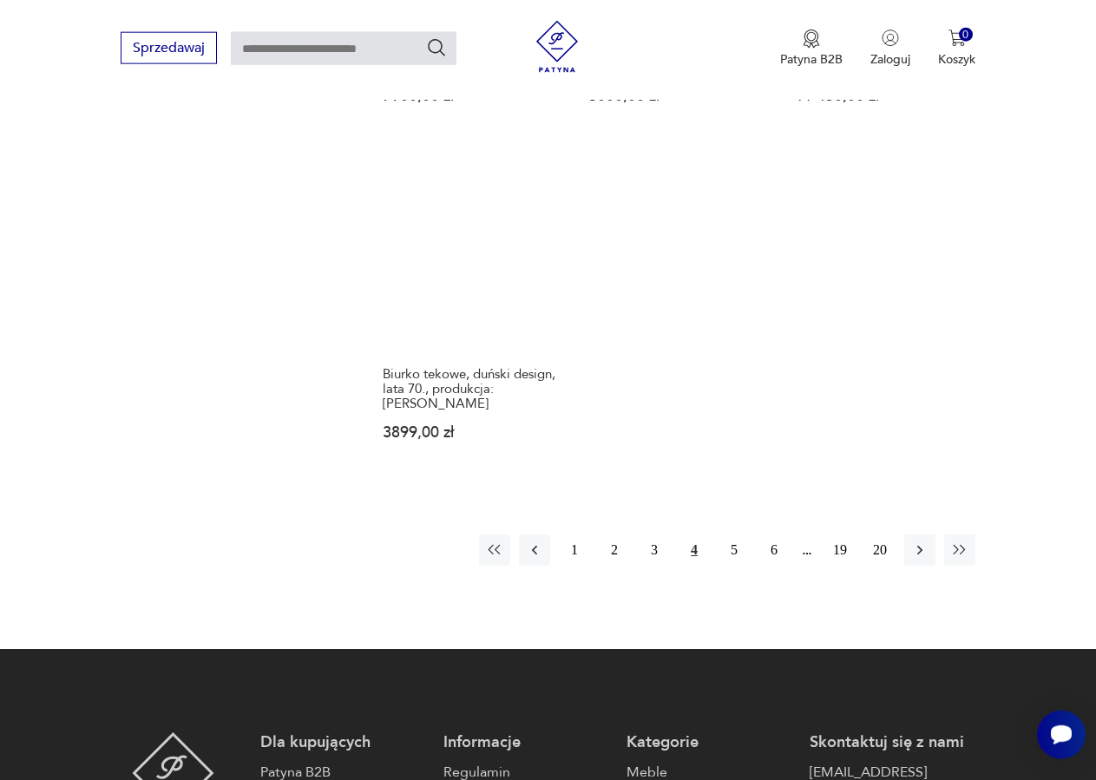
scroll to position [2320, 0]
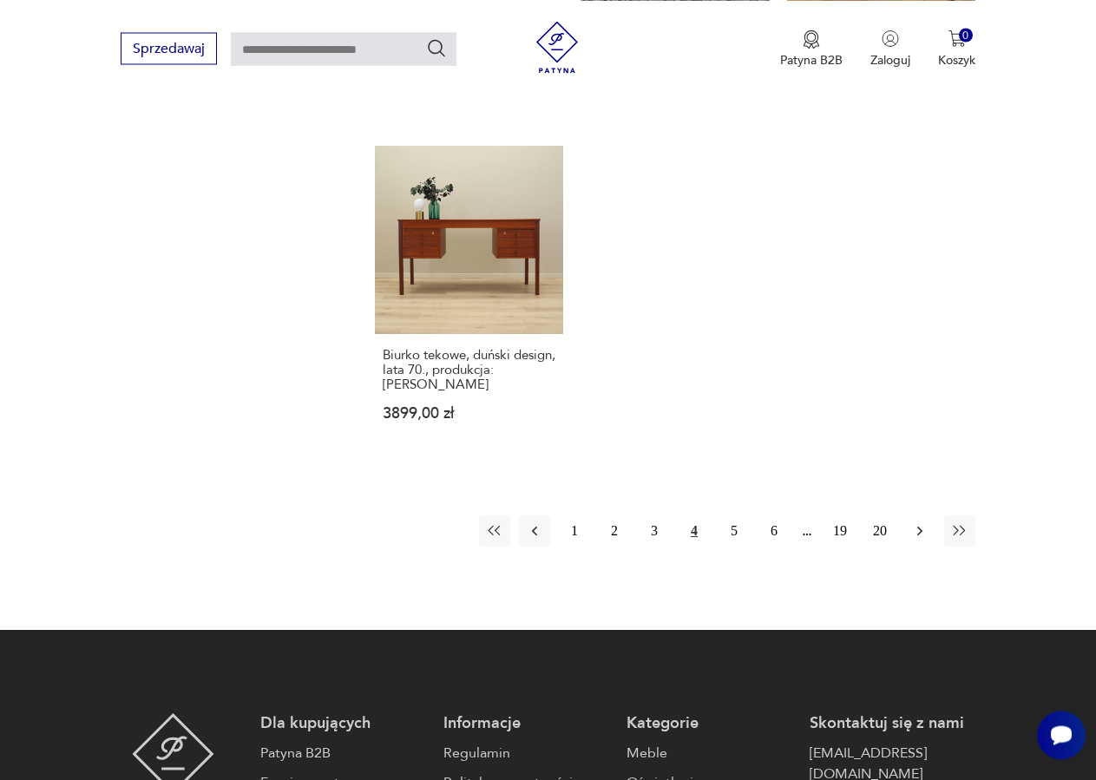
click at [910, 515] on button "button" at bounding box center [919, 530] width 31 height 31
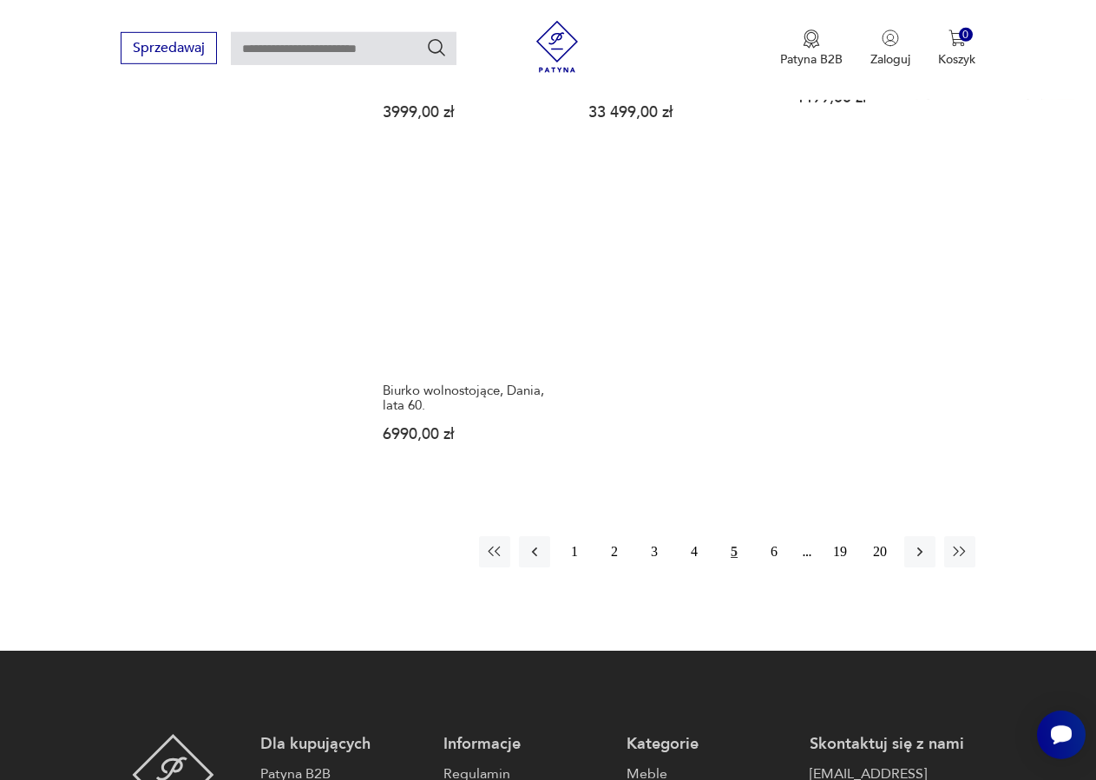
scroll to position [2478, 0]
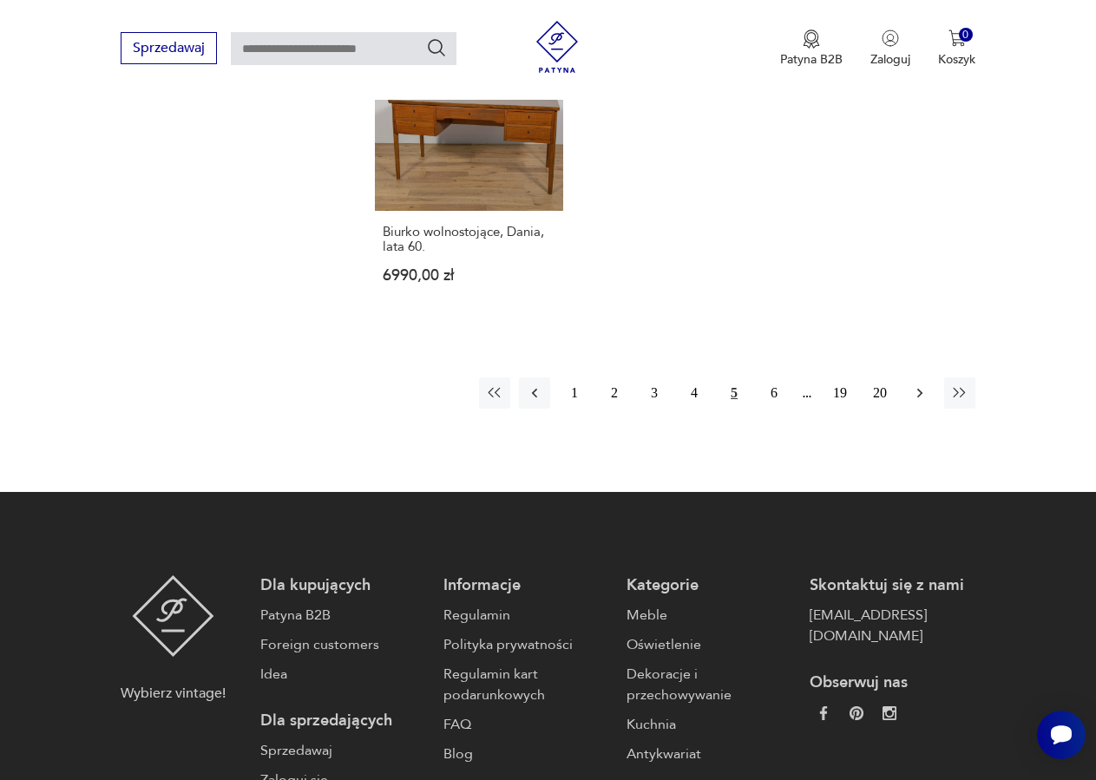
click at [914, 388] on icon "button" at bounding box center [919, 392] width 17 height 17
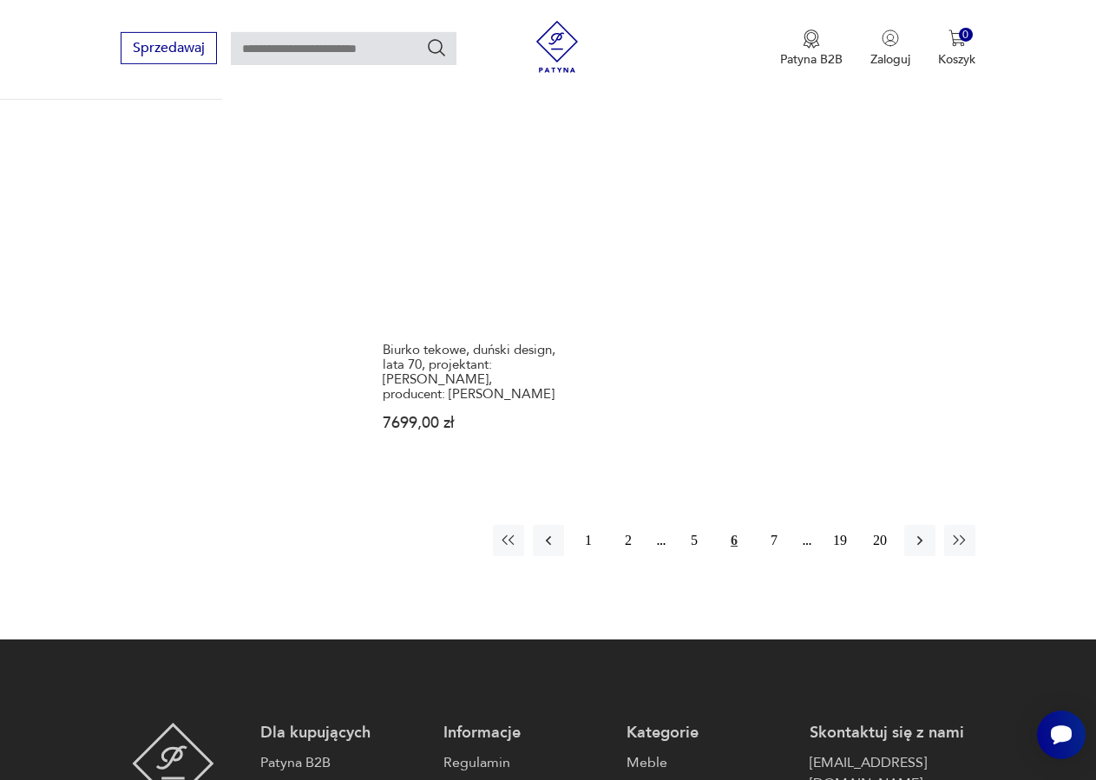
scroll to position [2408, 0]
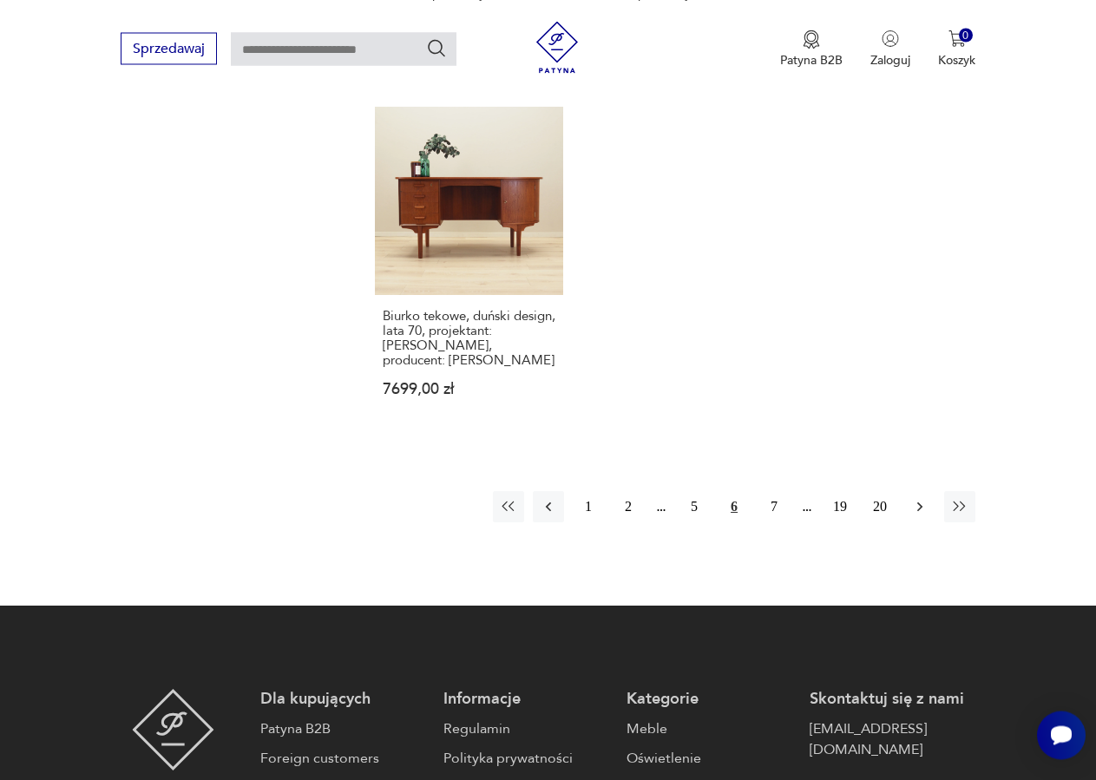
click at [921, 498] on icon "button" at bounding box center [919, 506] width 17 height 17
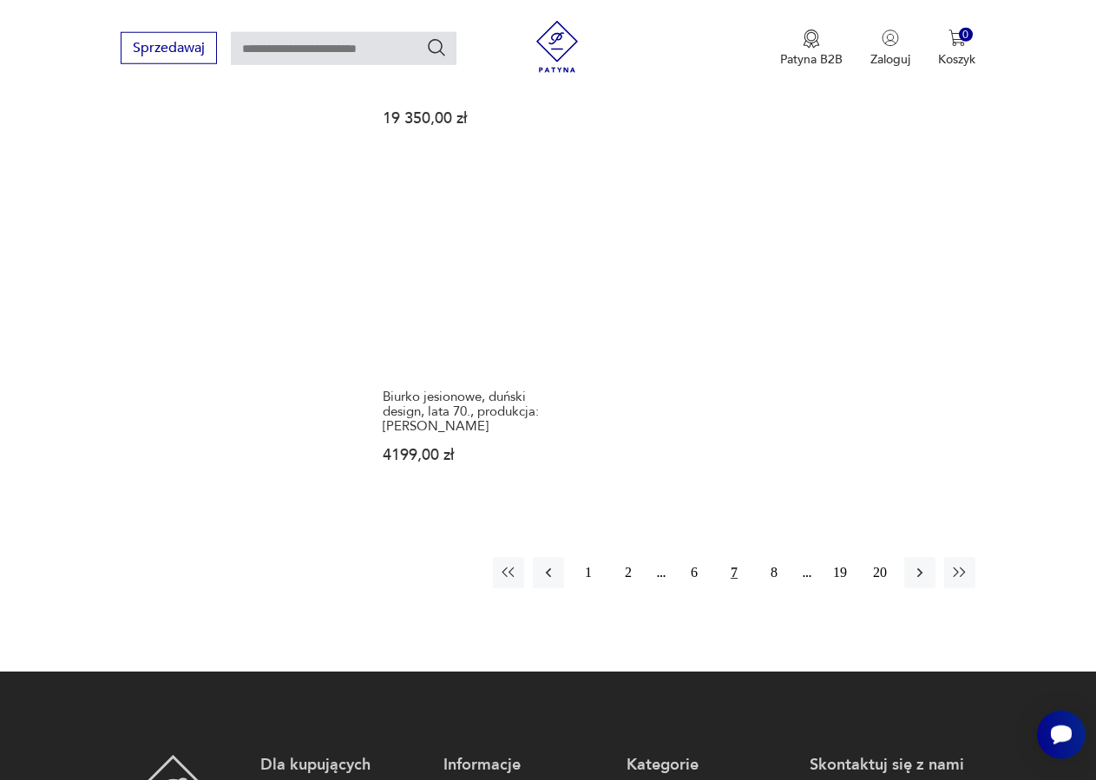
scroll to position [2408, 0]
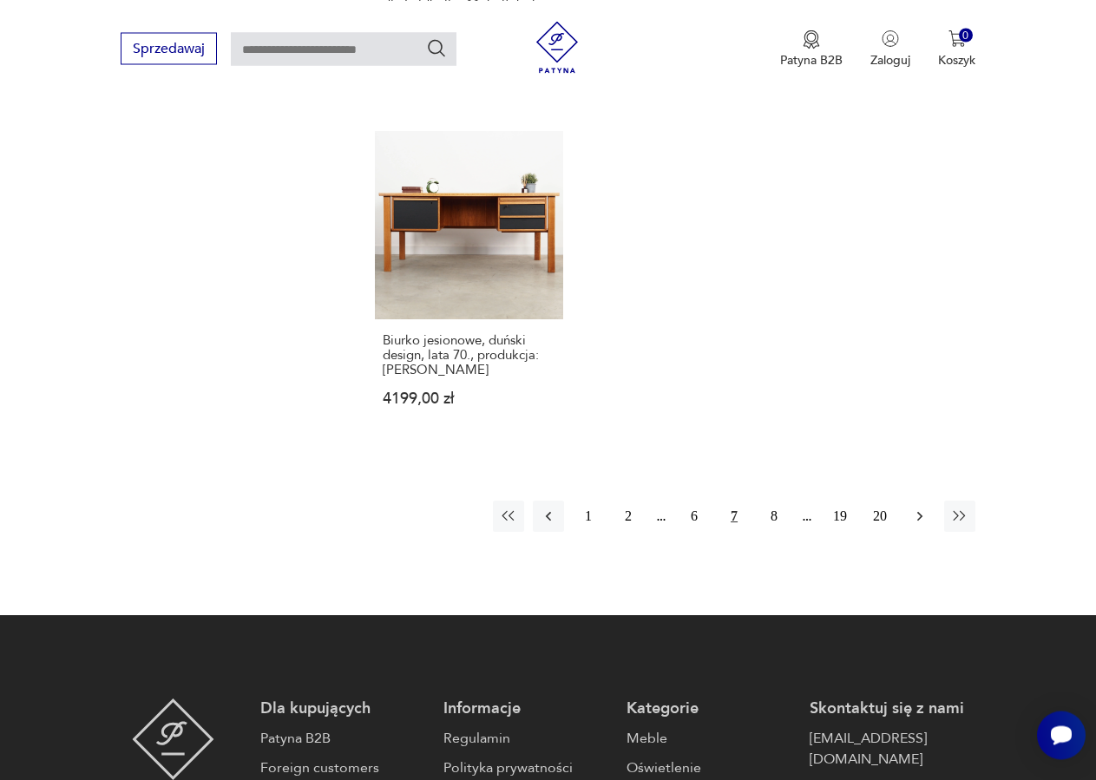
click at [925, 508] on icon "button" at bounding box center [919, 516] width 17 height 17
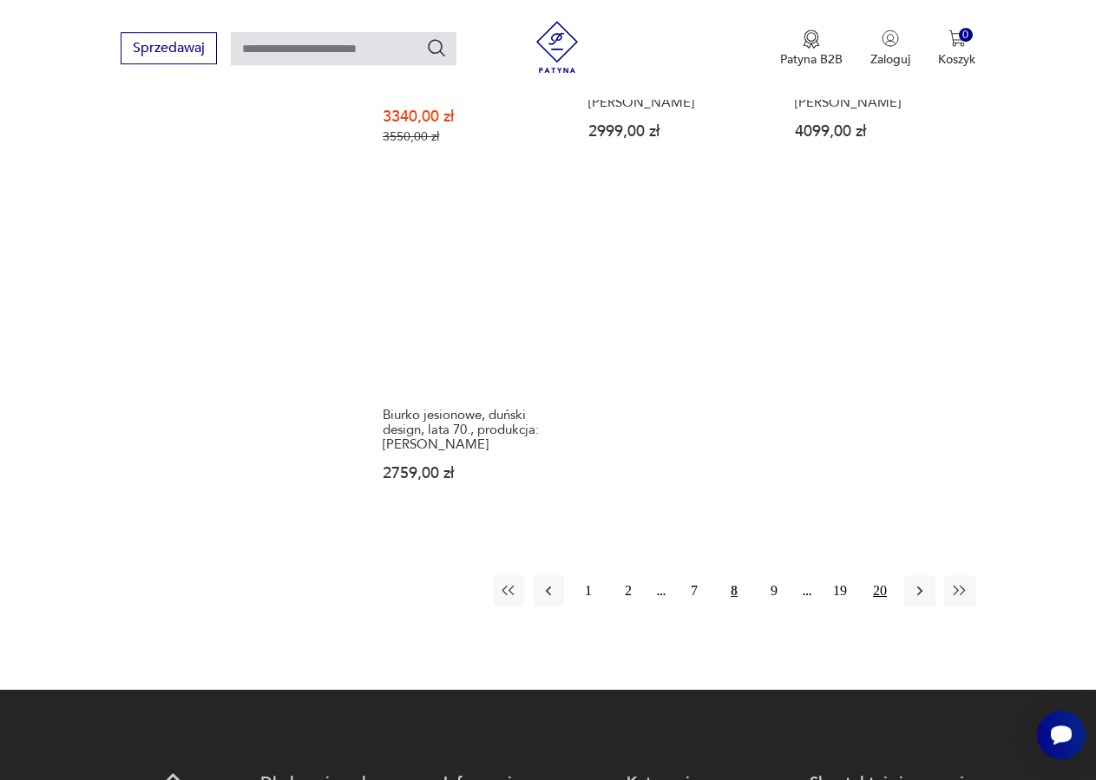
scroll to position [2320, 0]
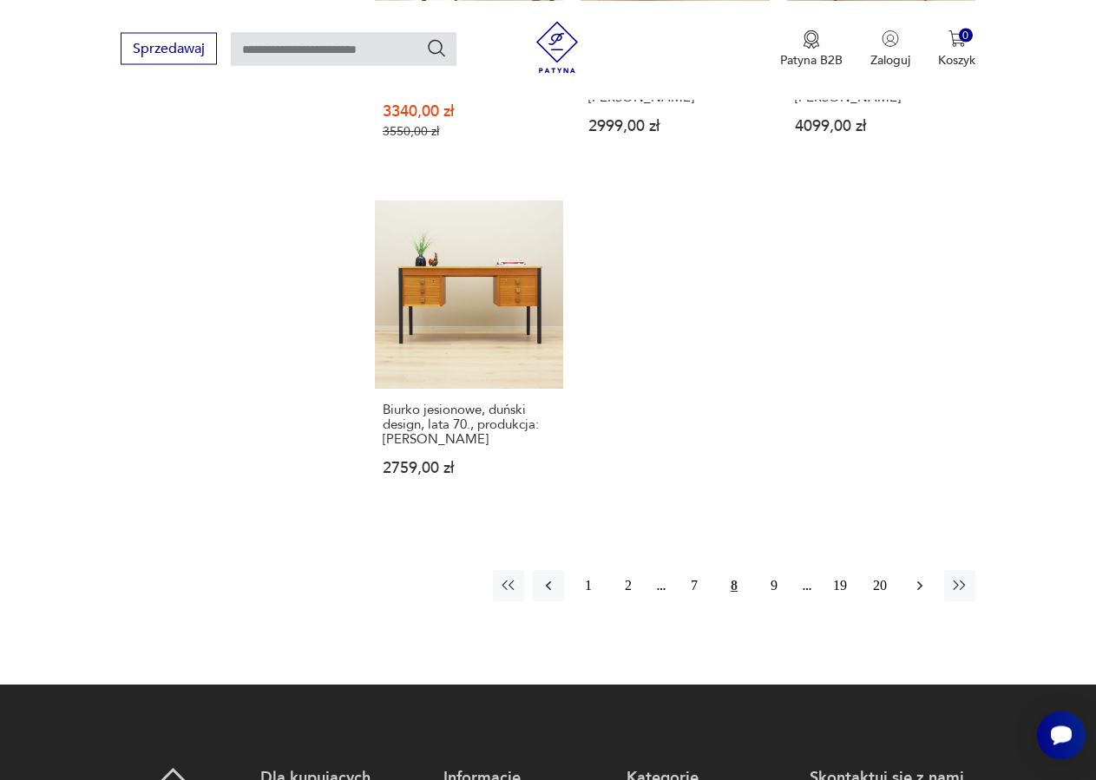
click at [914, 577] on icon "button" at bounding box center [919, 585] width 17 height 17
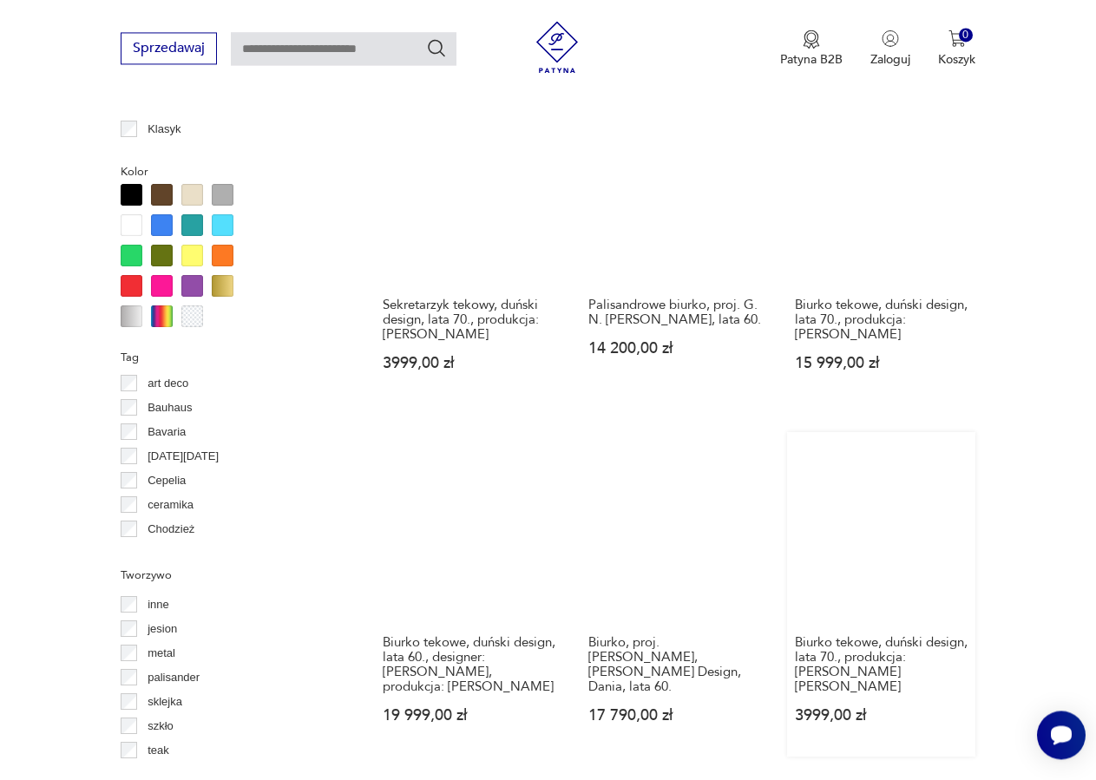
scroll to position [1346, 0]
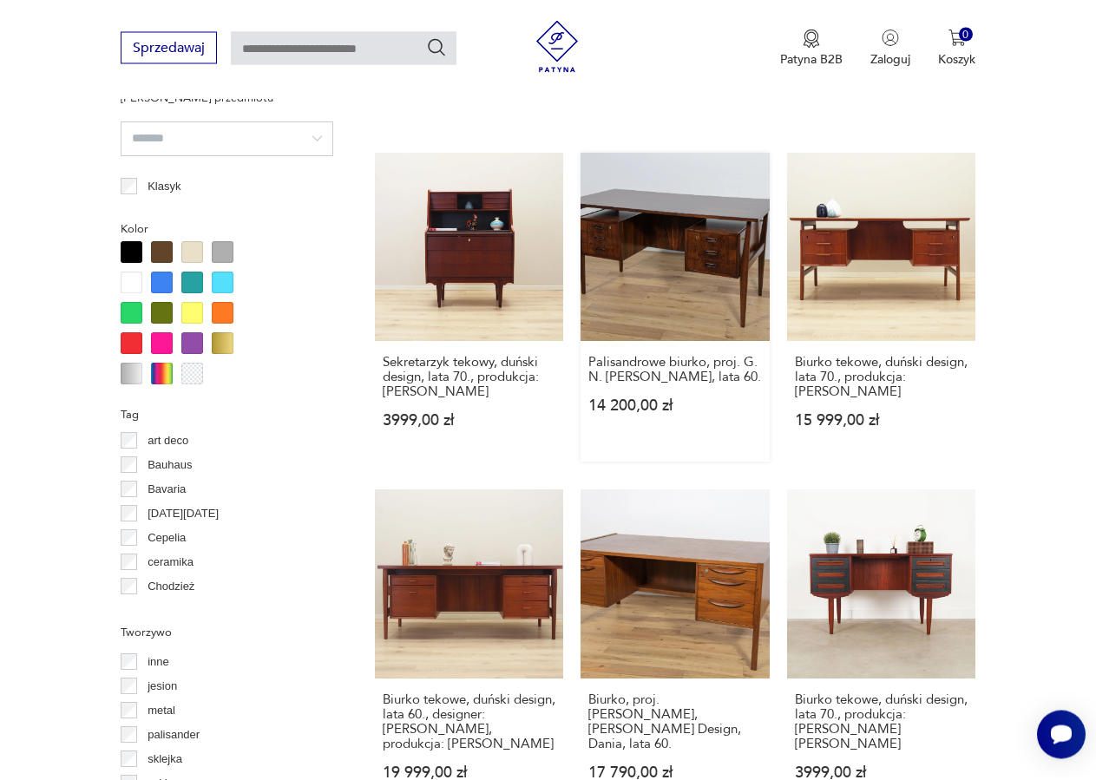
click at [684, 242] on link "Palisandrowe biurko, proj. G. N. [PERSON_NAME], lata 60. 14 200,00 zł" at bounding box center [674, 308] width 188 height 309
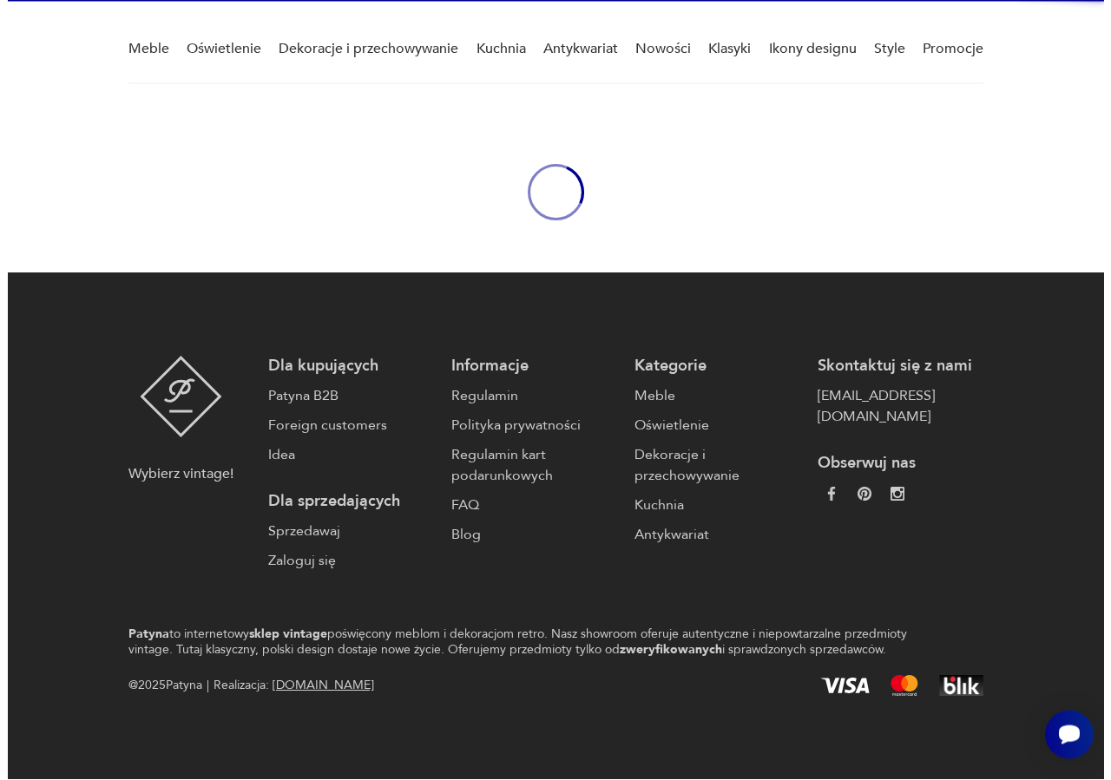
scroll to position [132, 0]
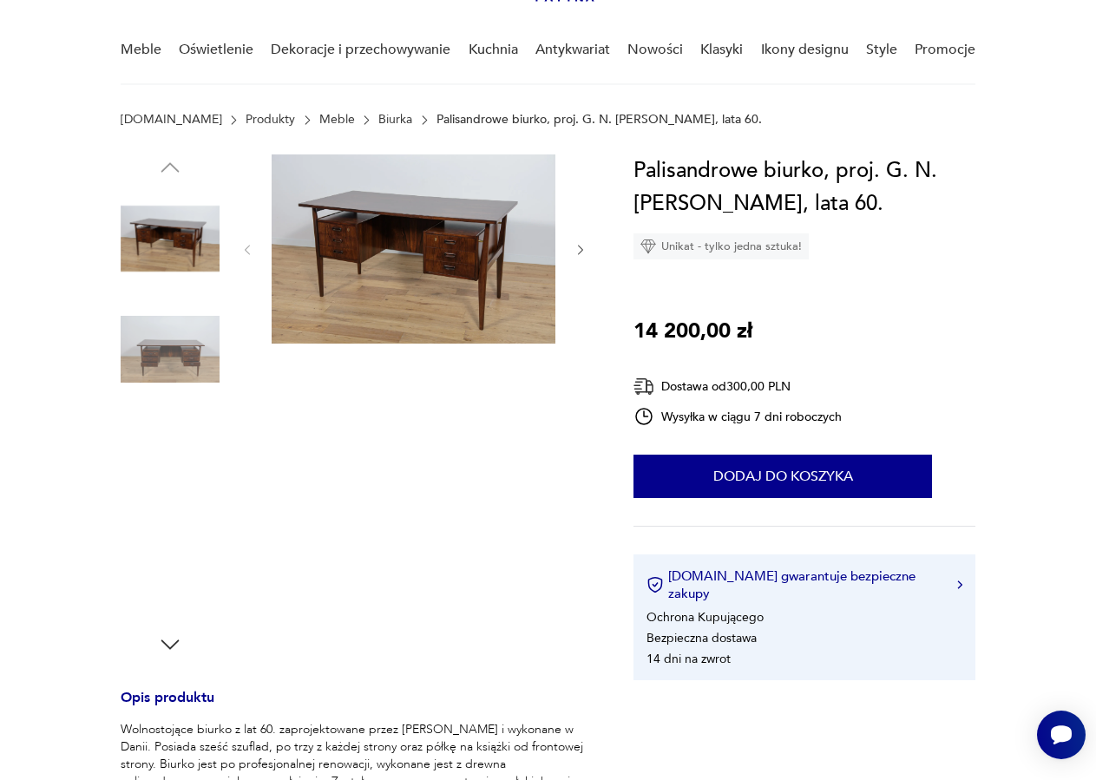
click at [128, 327] on img at bounding box center [170, 349] width 99 height 99
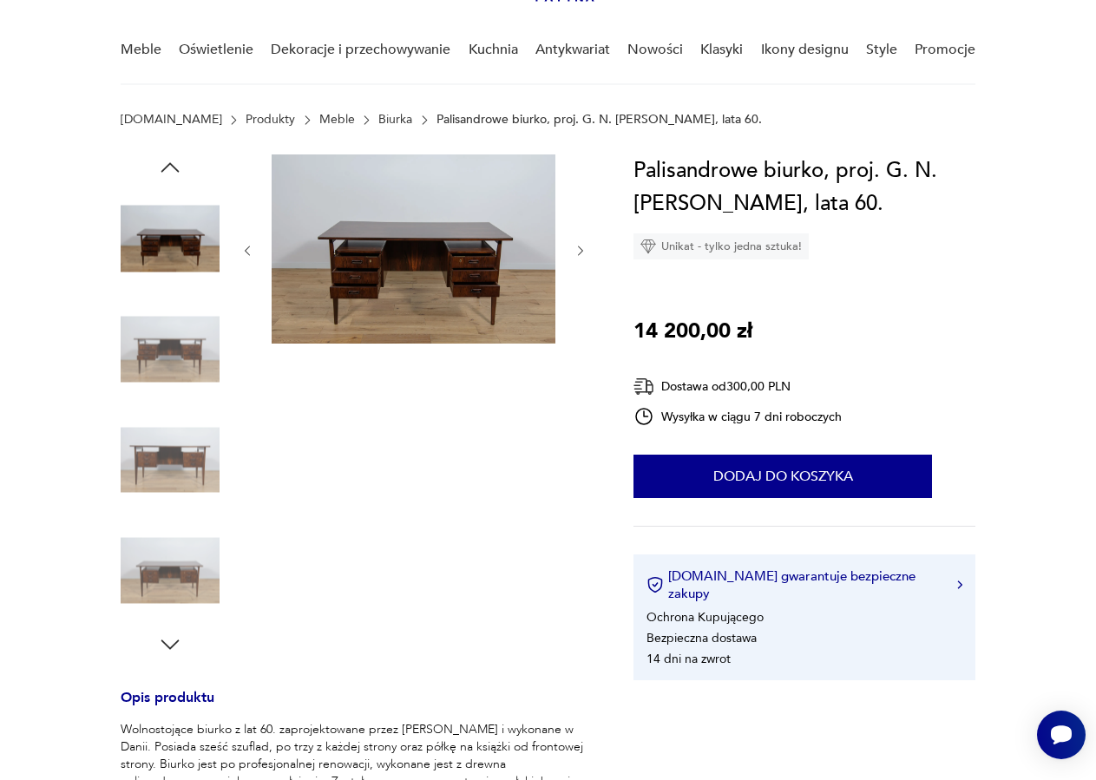
click at [359, 278] on img at bounding box center [414, 248] width 284 height 189
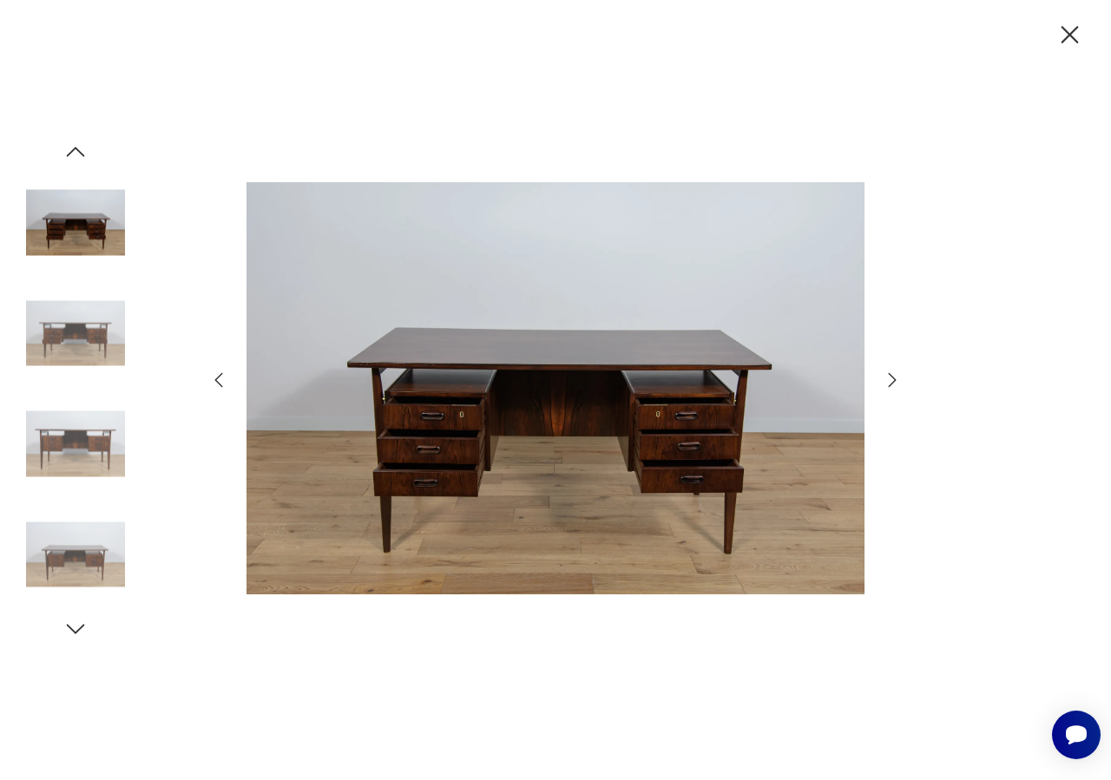
click at [894, 377] on icon "button" at bounding box center [891, 380] width 21 height 21
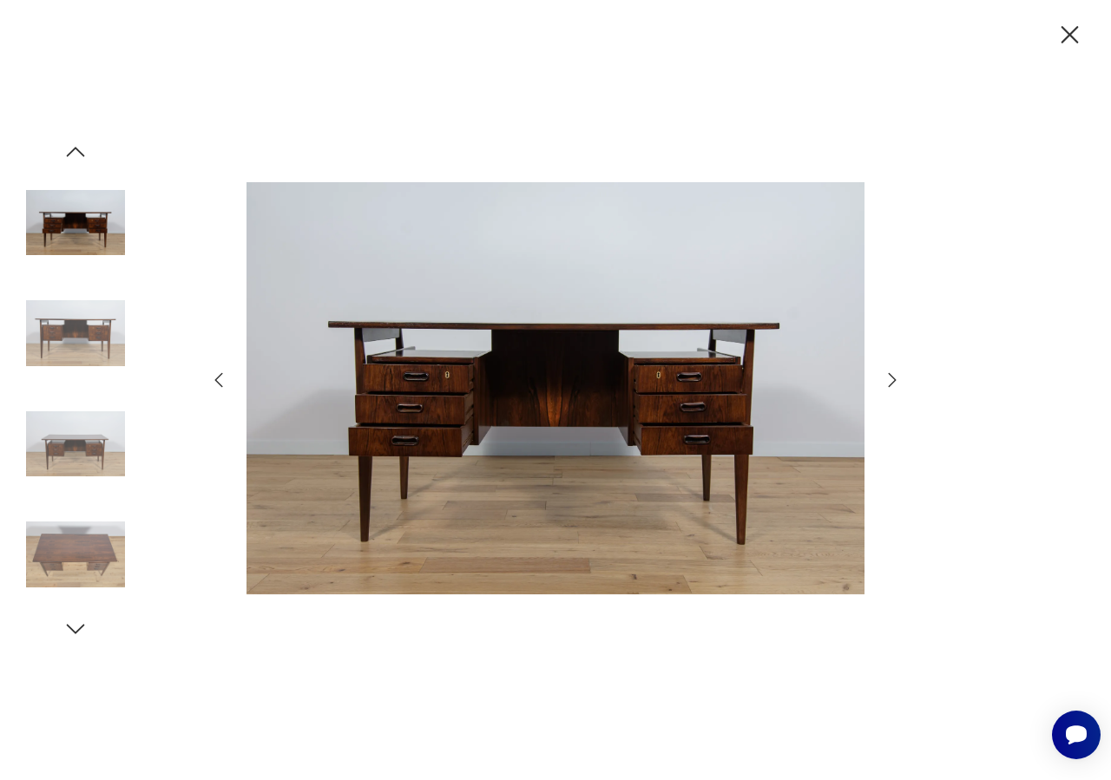
click at [894, 377] on icon "button" at bounding box center [891, 380] width 21 height 21
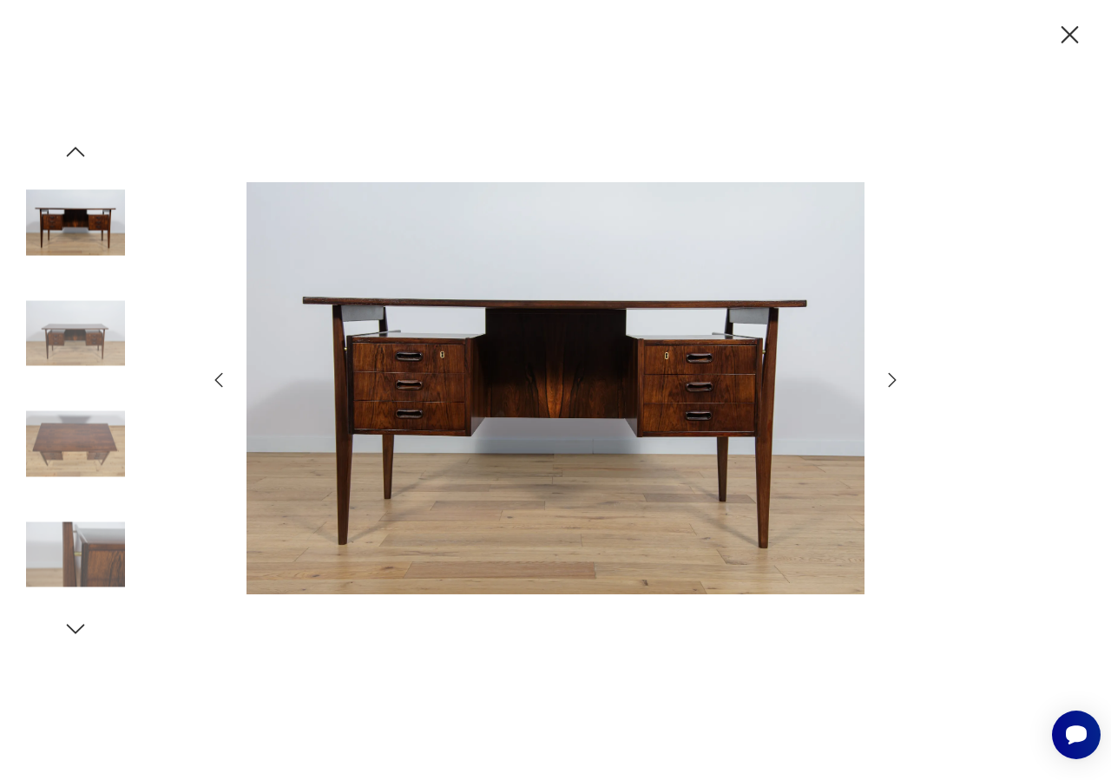
click at [894, 377] on icon "button" at bounding box center [891, 380] width 21 height 21
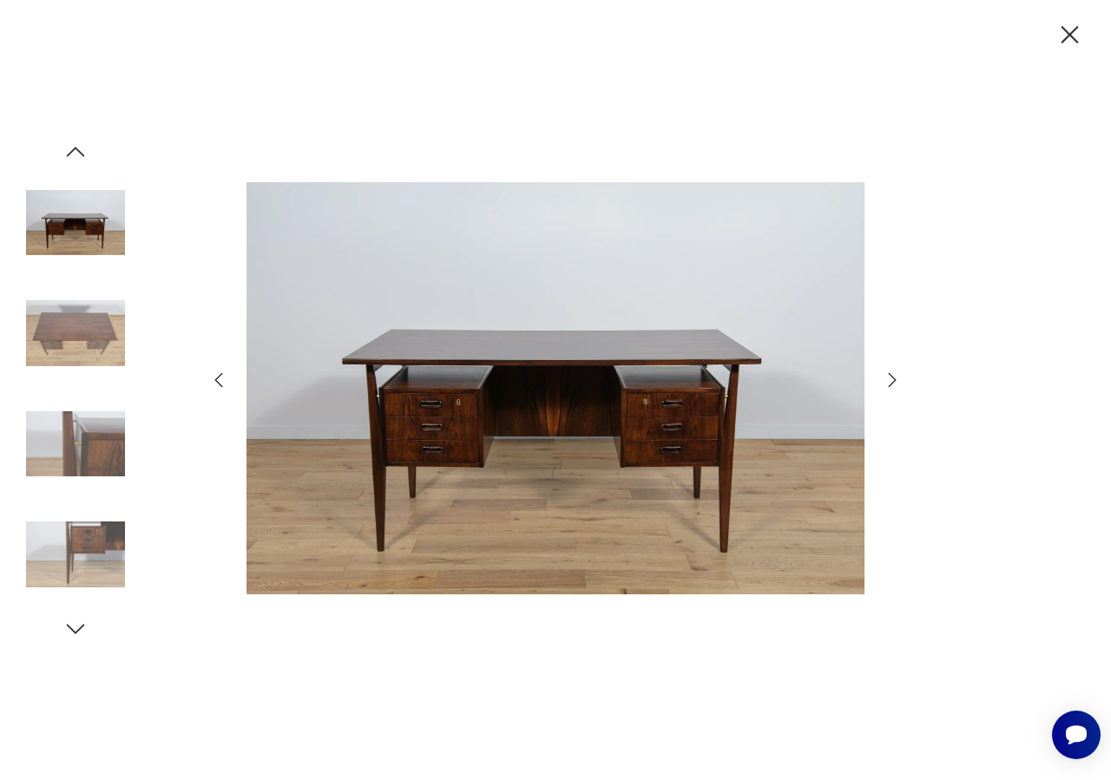
click at [894, 377] on icon "button" at bounding box center [891, 380] width 21 height 21
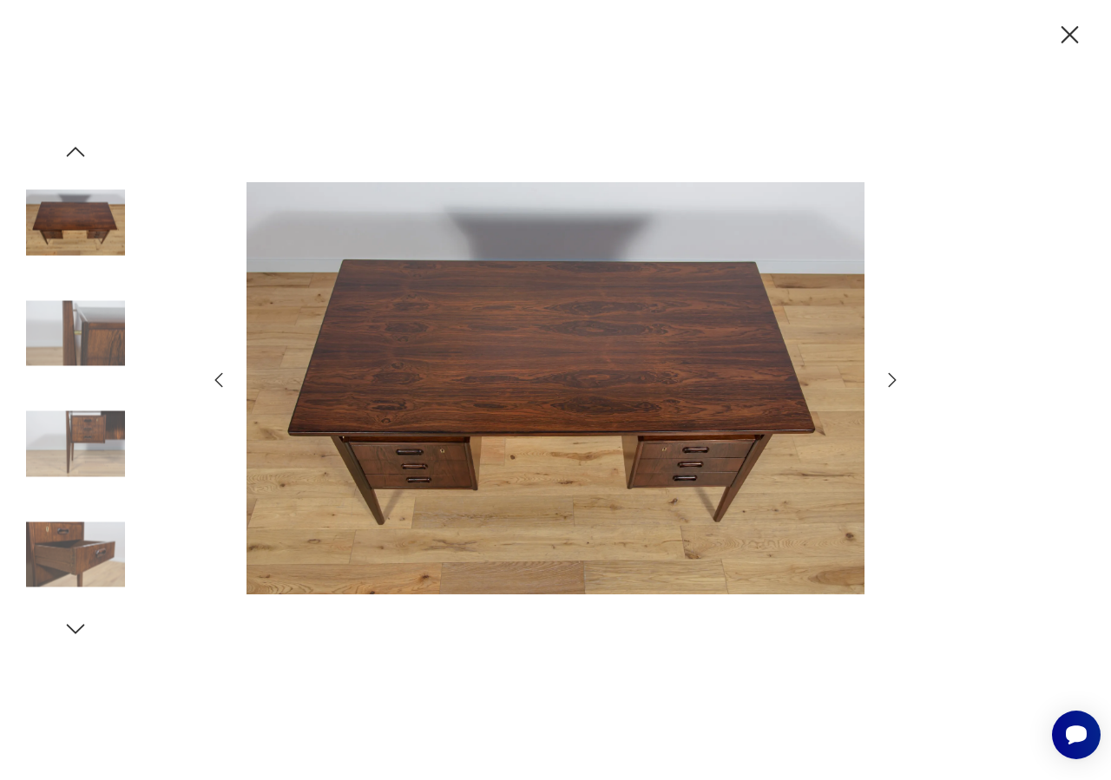
click at [894, 377] on icon "button" at bounding box center [891, 380] width 21 height 21
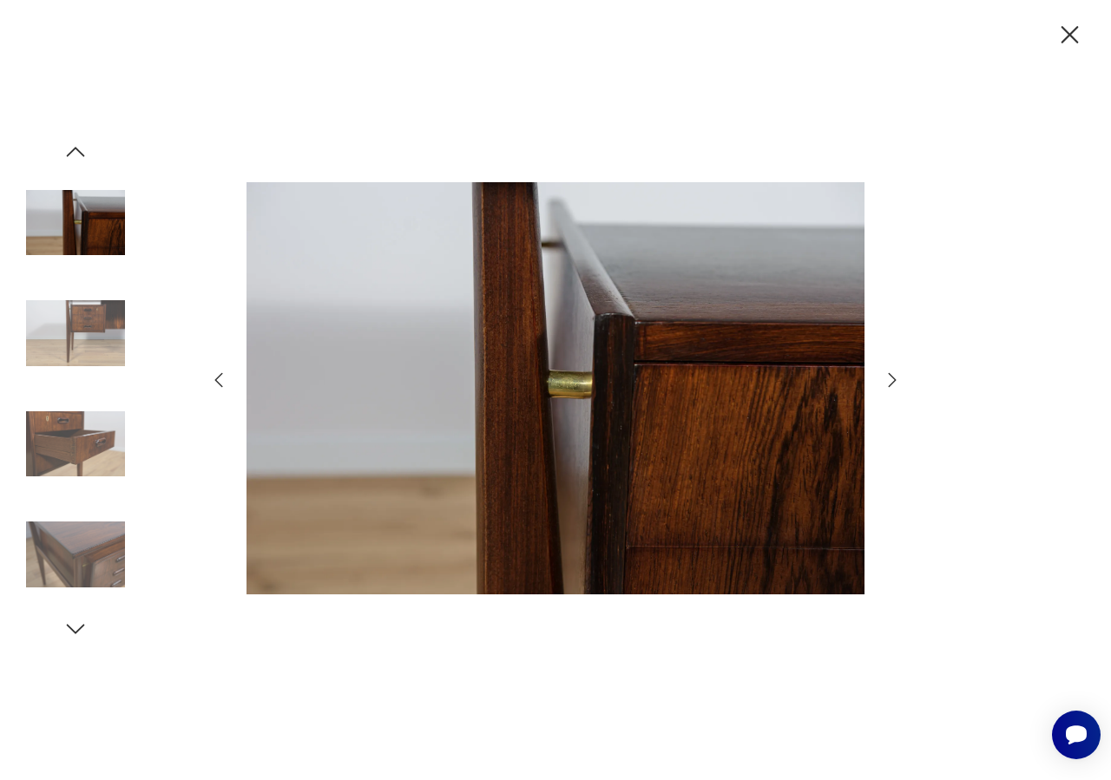
click at [894, 377] on icon "button" at bounding box center [891, 380] width 21 height 21
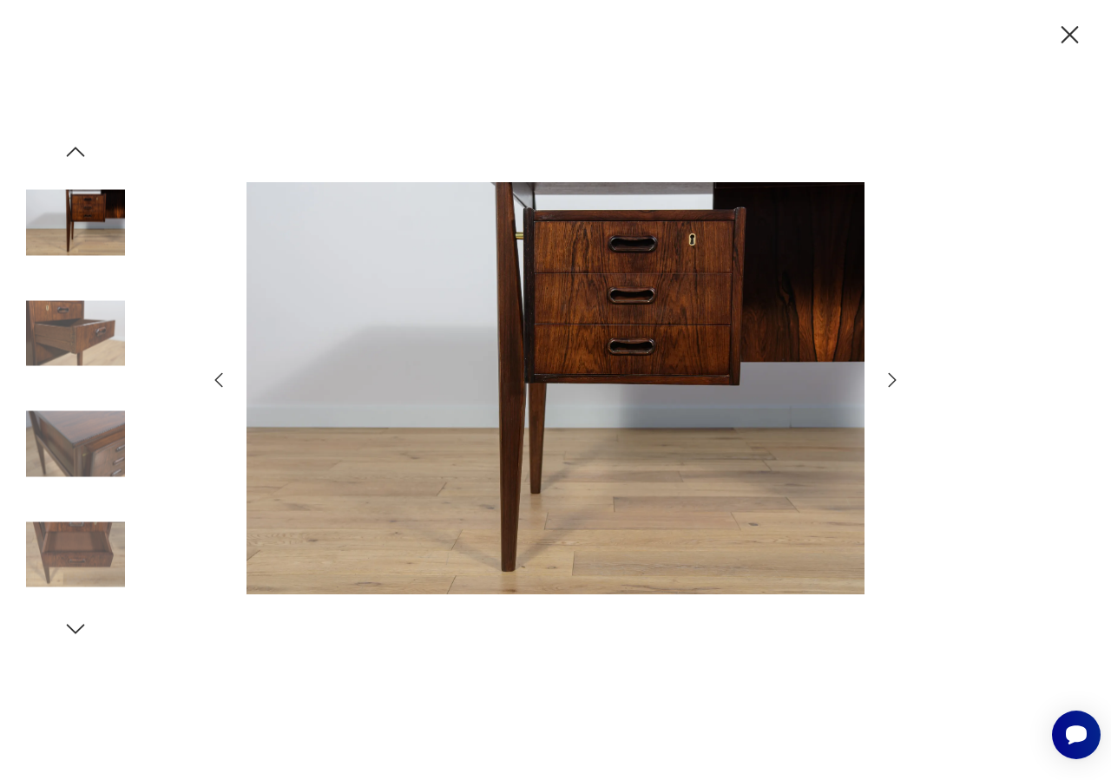
click at [894, 377] on icon "button" at bounding box center [891, 380] width 21 height 21
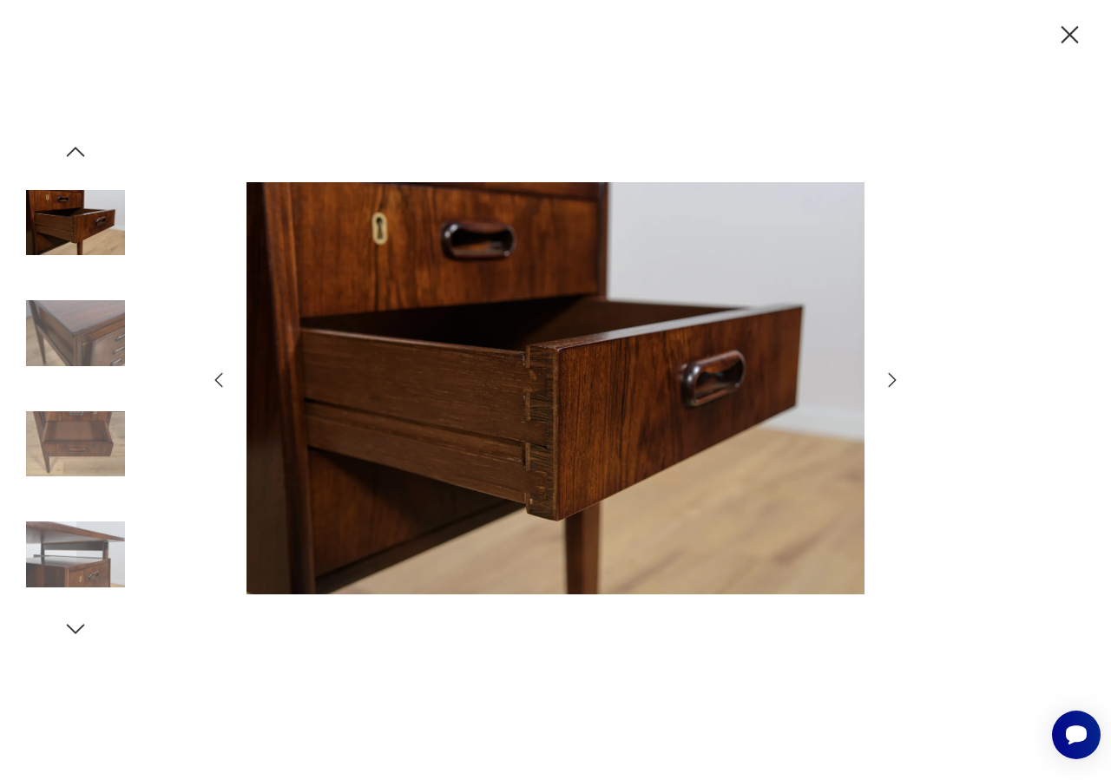
click at [894, 377] on icon "button" at bounding box center [891, 380] width 21 height 21
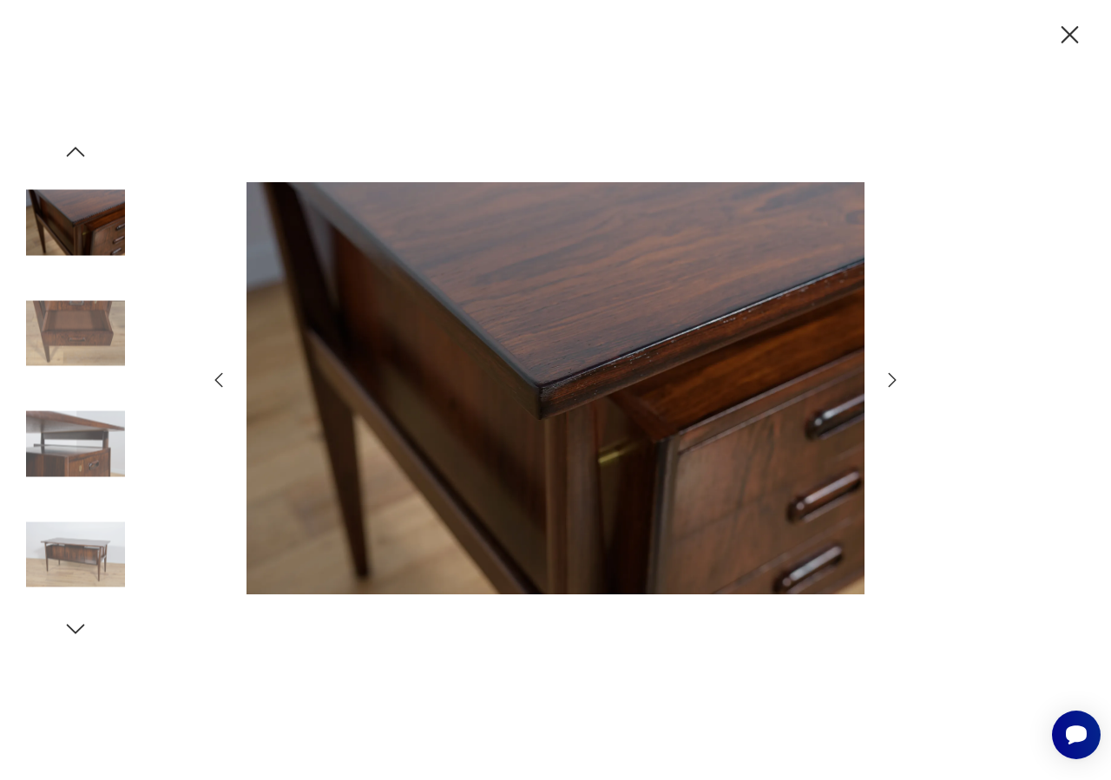
click at [894, 377] on icon "button" at bounding box center [891, 380] width 21 height 21
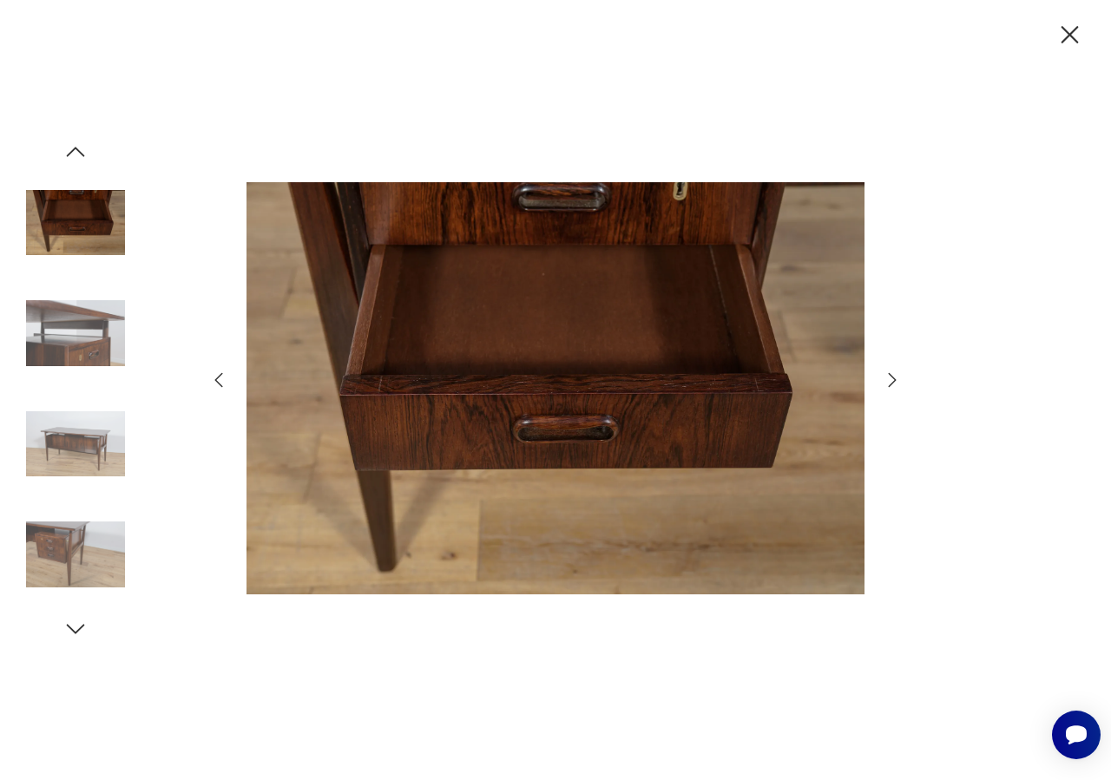
click at [894, 377] on icon "button" at bounding box center [891, 380] width 21 height 21
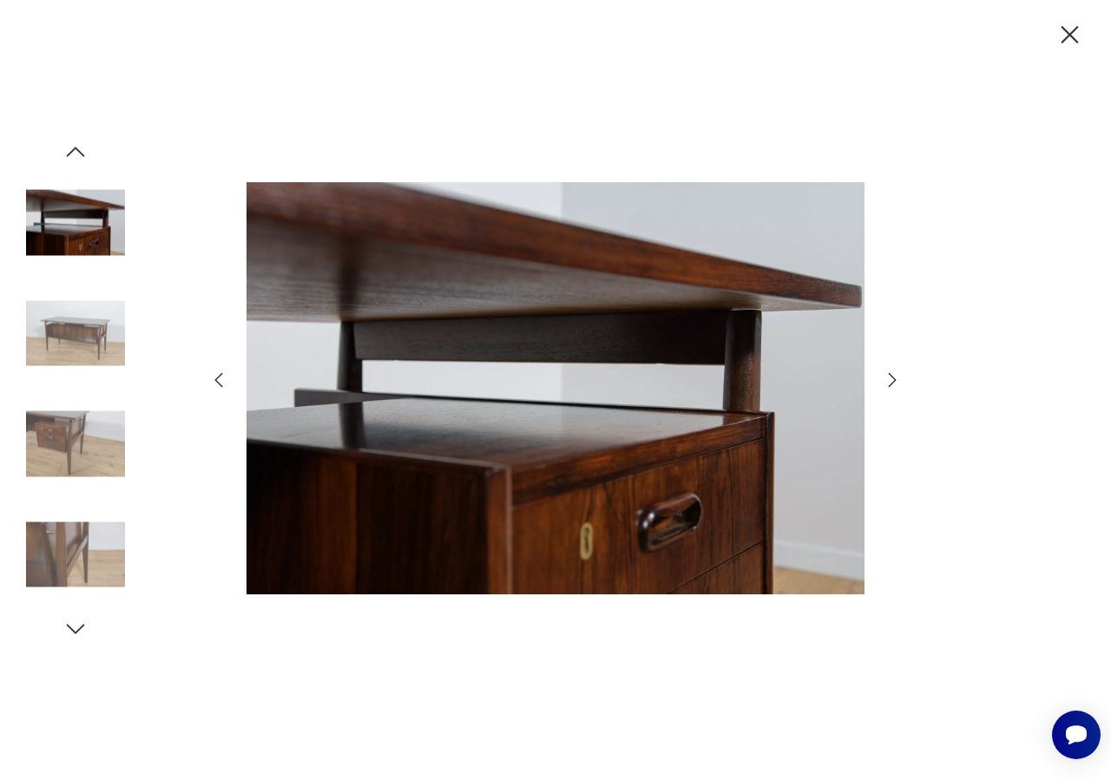
click at [894, 377] on icon "button" at bounding box center [891, 380] width 21 height 21
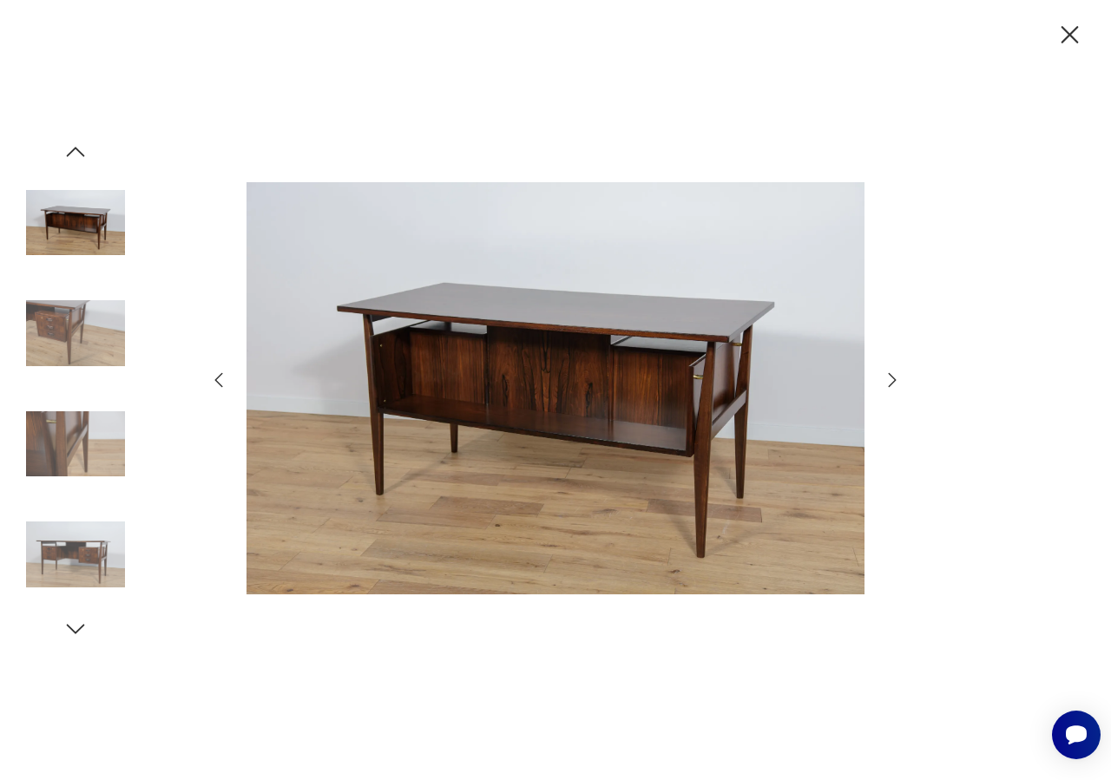
click at [894, 377] on icon "button" at bounding box center [891, 380] width 21 height 21
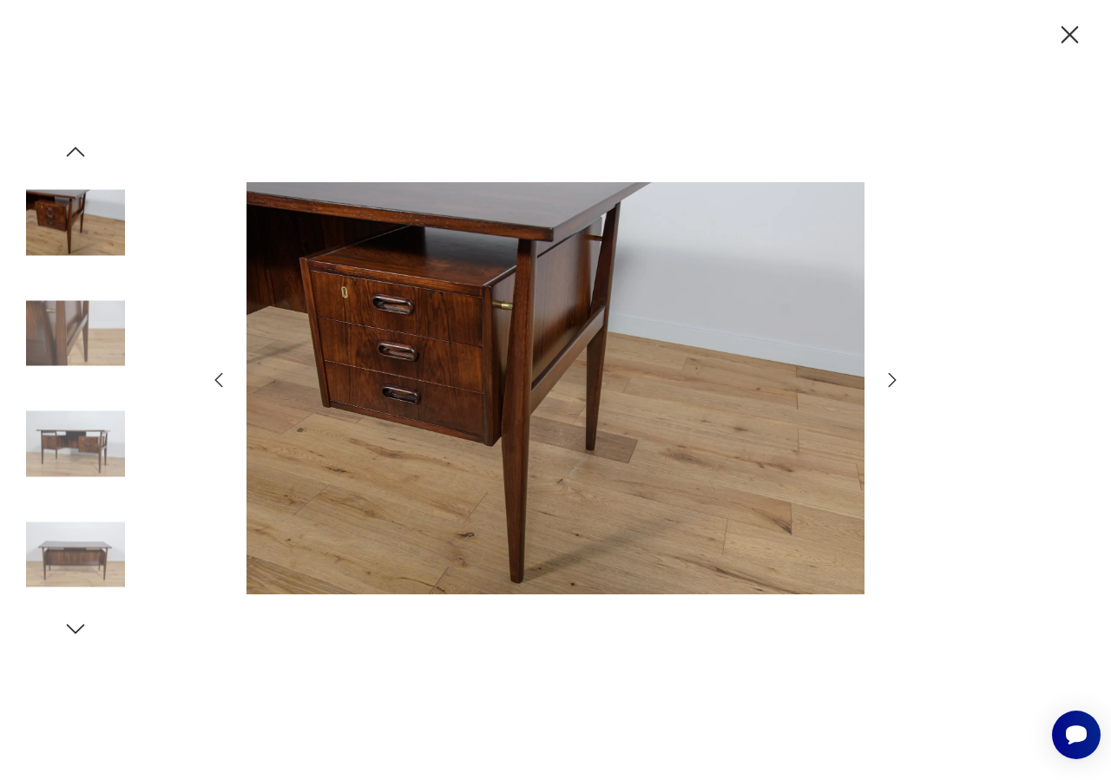
click at [894, 377] on icon "button" at bounding box center [891, 380] width 21 height 21
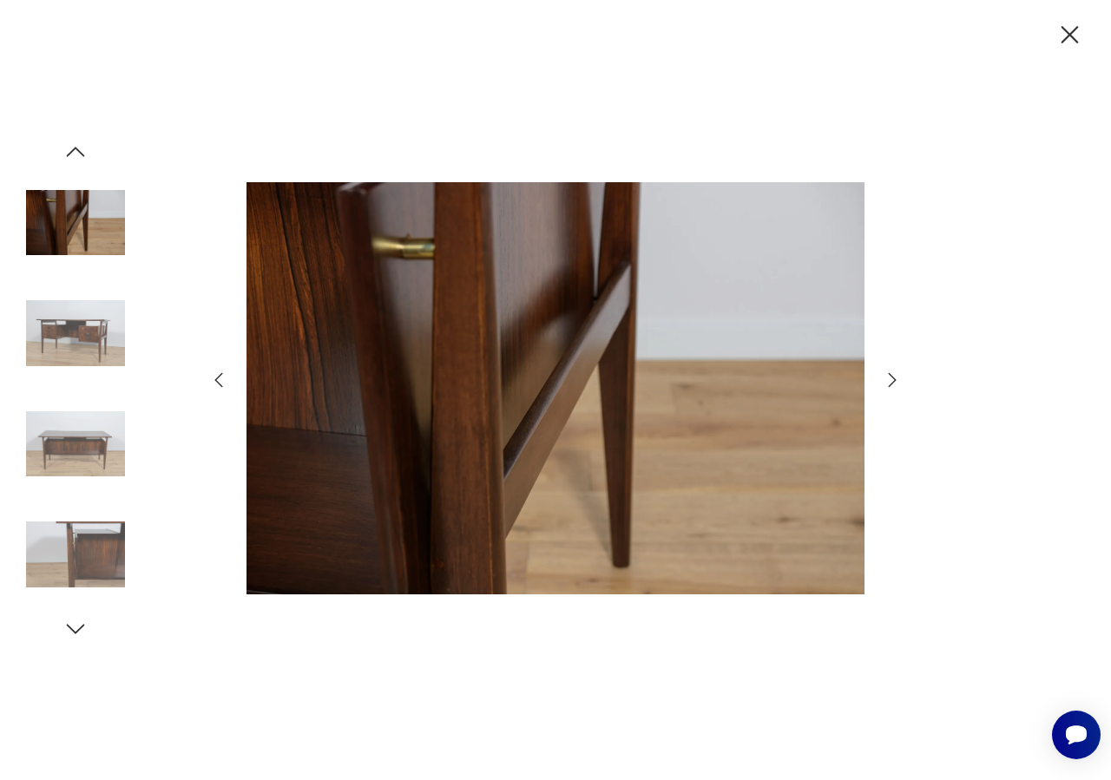
click at [894, 377] on icon "button" at bounding box center [891, 380] width 21 height 21
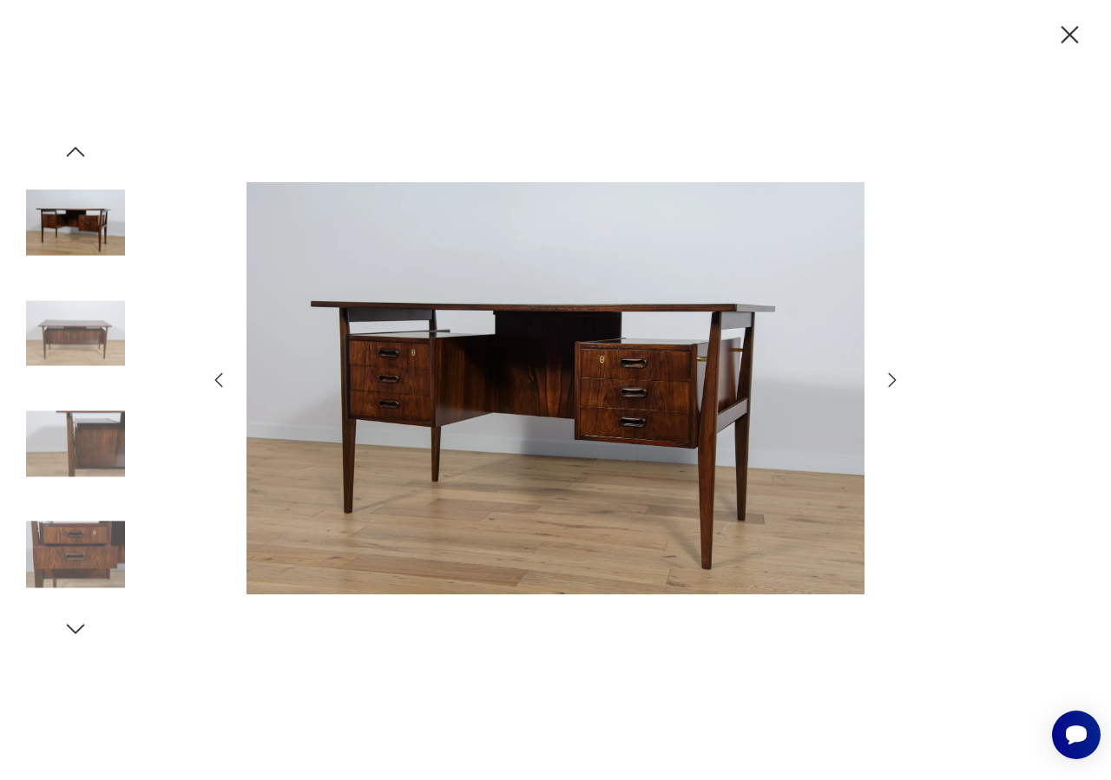
click at [894, 377] on icon "button" at bounding box center [891, 380] width 21 height 21
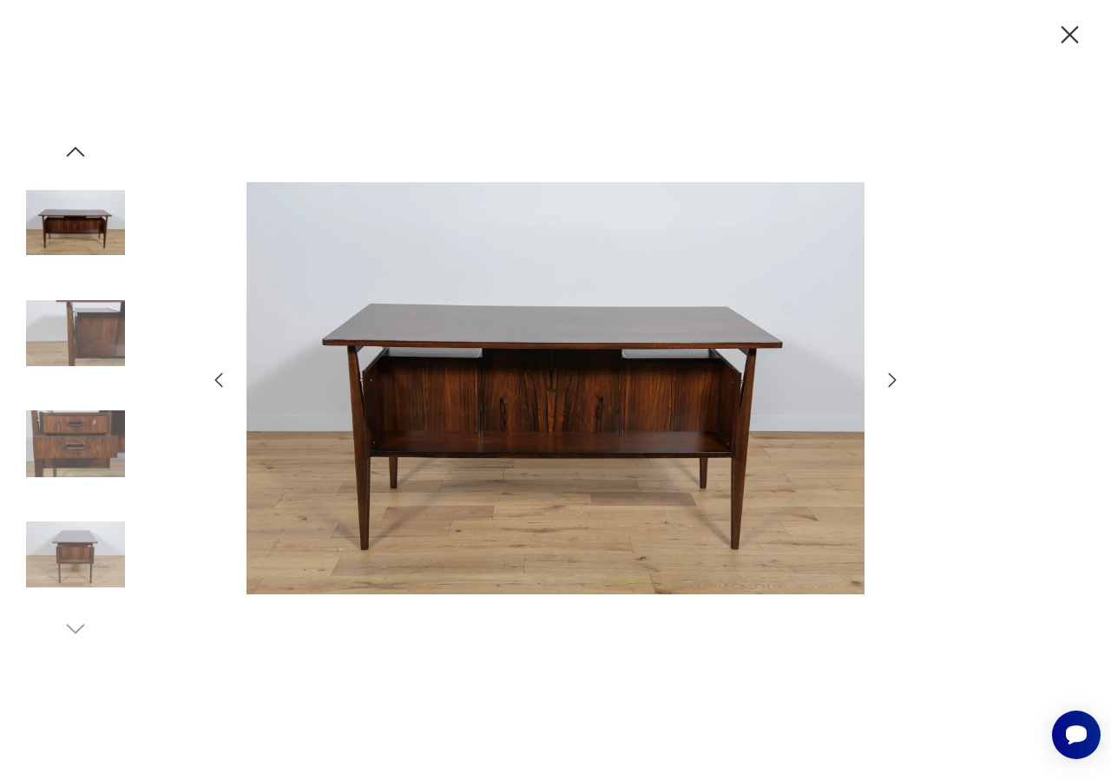
click at [894, 377] on icon "button" at bounding box center [891, 380] width 21 height 21
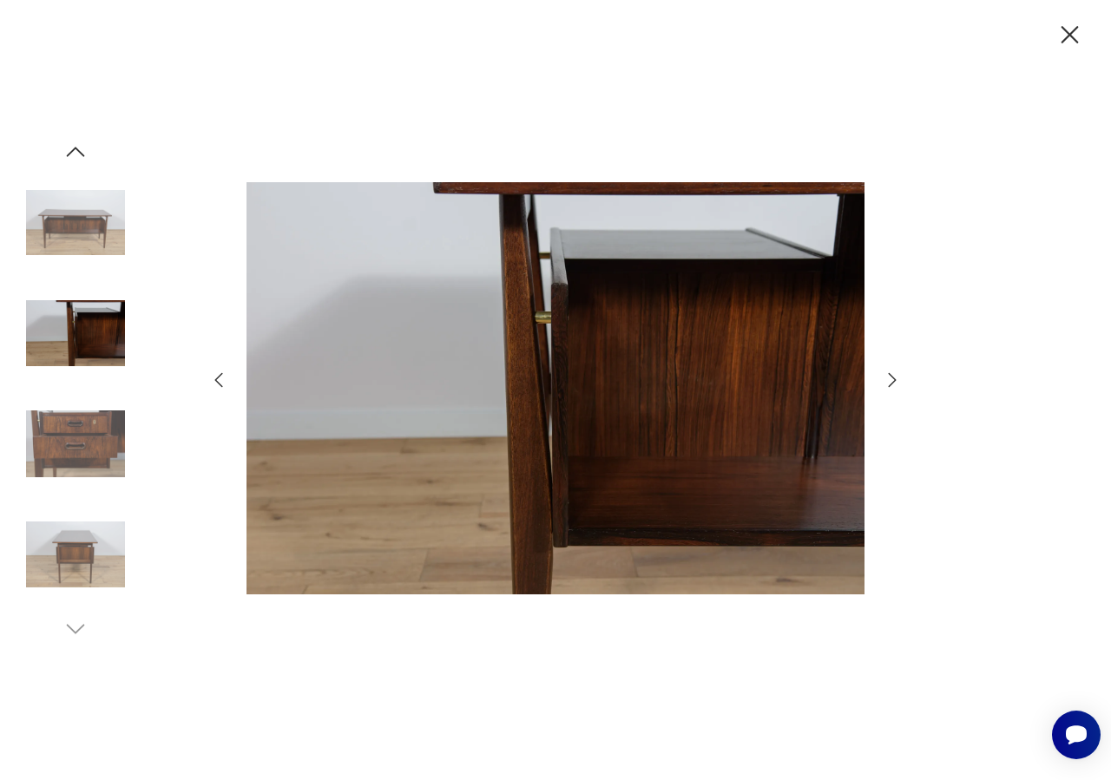
click at [894, 377] on icon "button" at bounding box center [891, 380] width 21 height 21
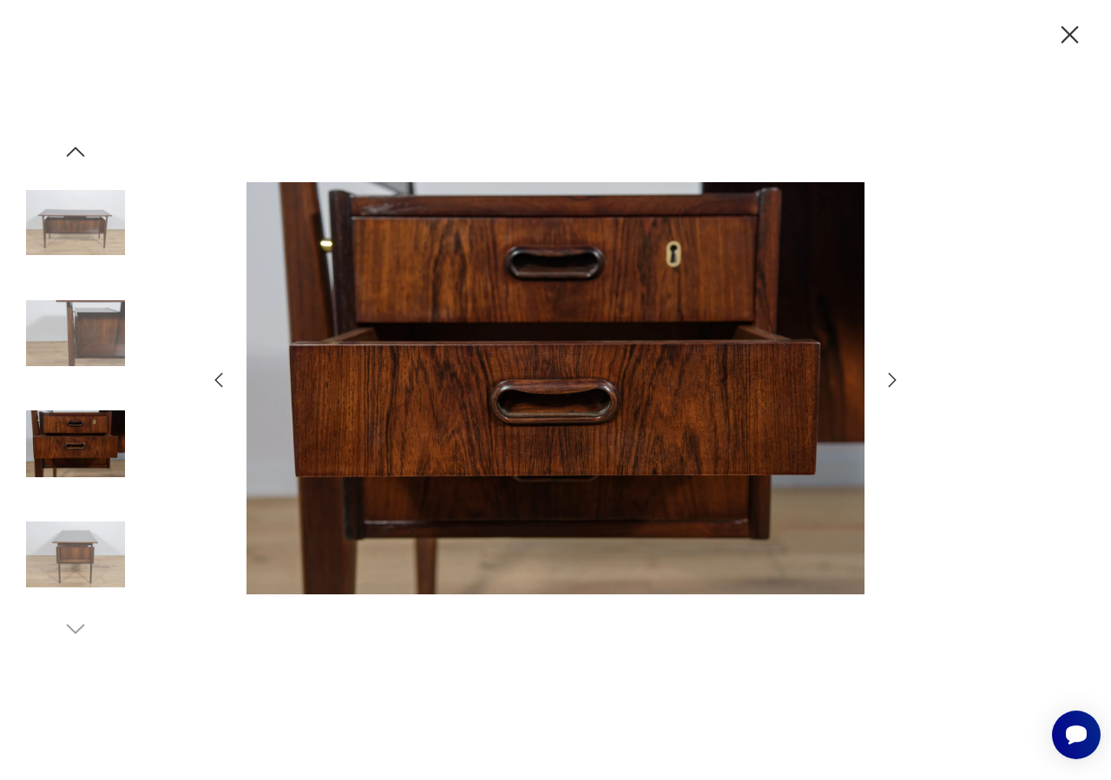
click at [894, 377] on icon "button" at bounding box center [891, 380] width 21 height 21
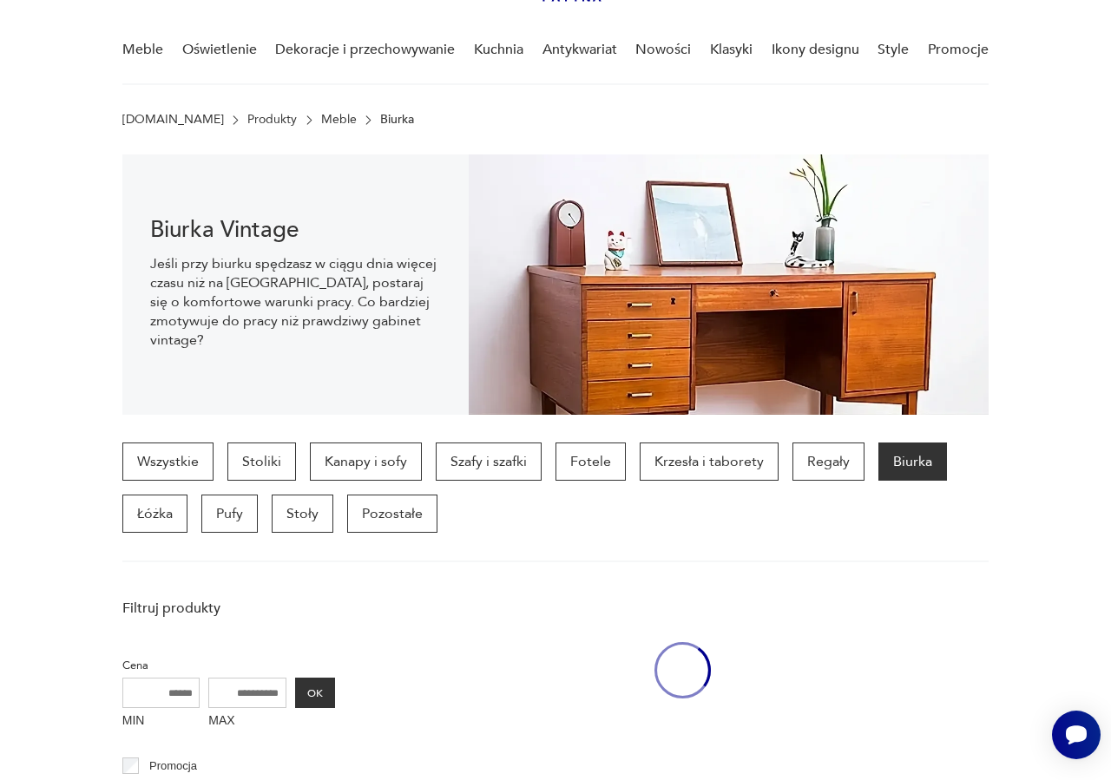
scroll to position [1340, 0]
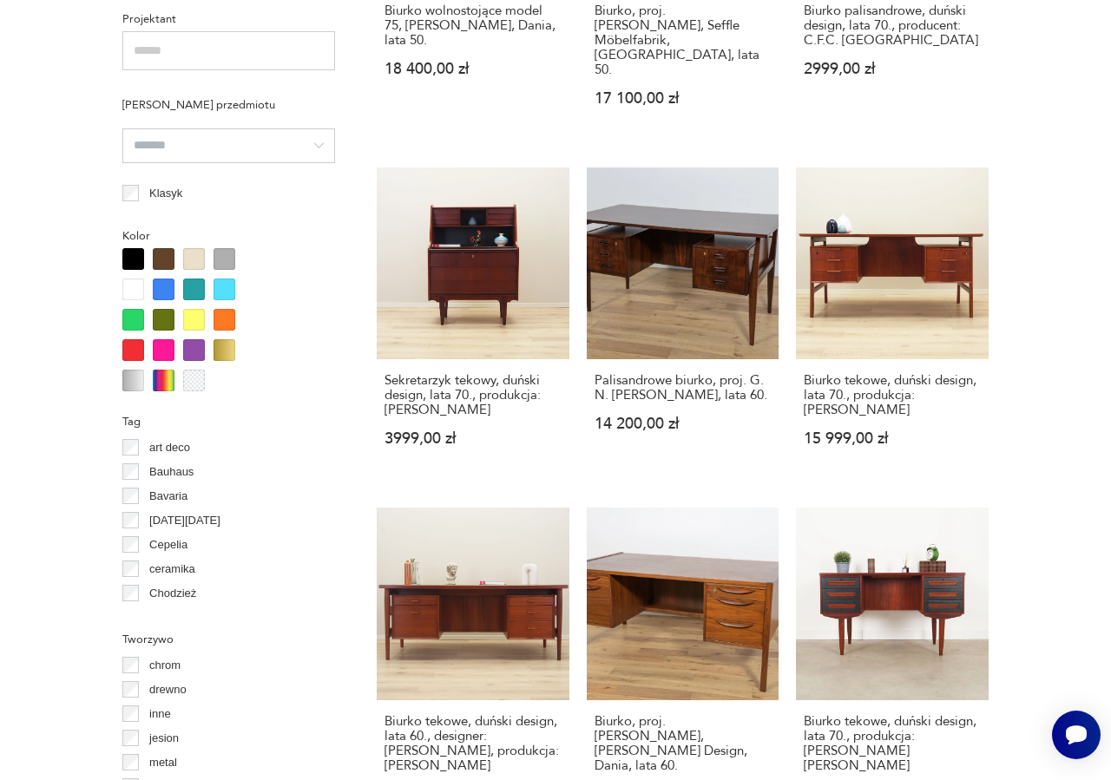
click at [1031, 268] on section "Filtruj produkty Cena MIN MAX OK Promocja Datowanie OK Kraj pochodzenia Dania (…" at bounding box center [555, 552] width 1111 height 2340
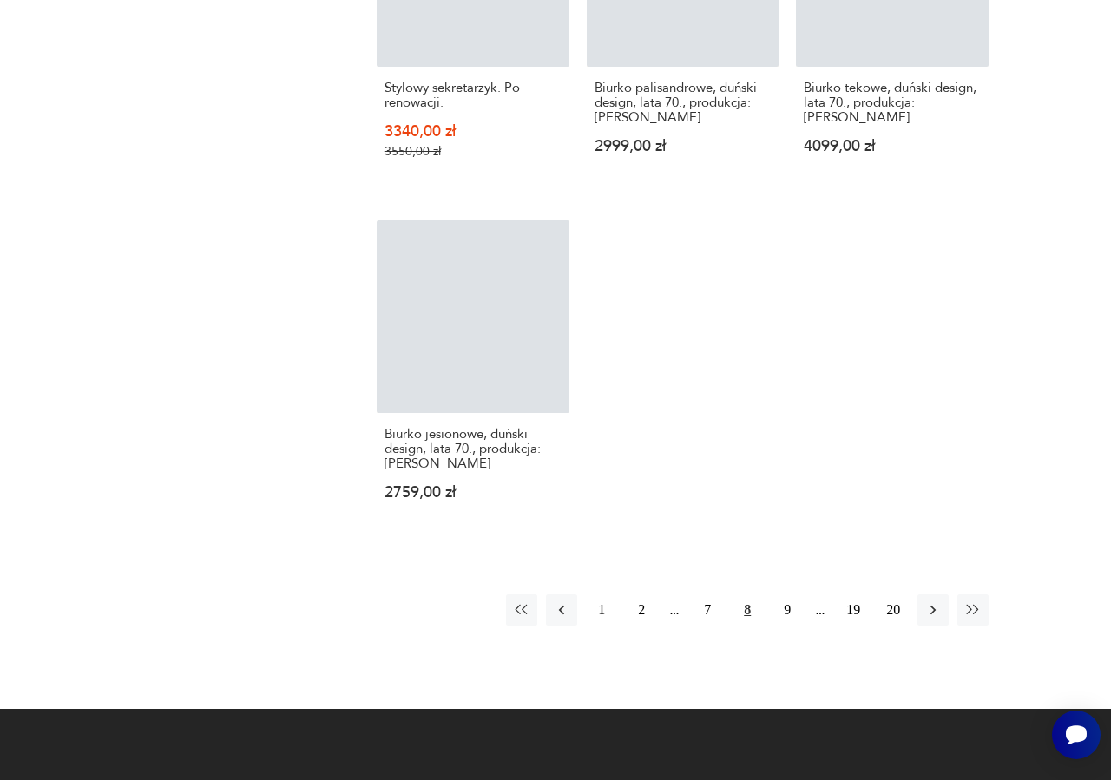
scroll to position [2026, 0]
